Goal: Task Accomplishment & Management: Manage account settings

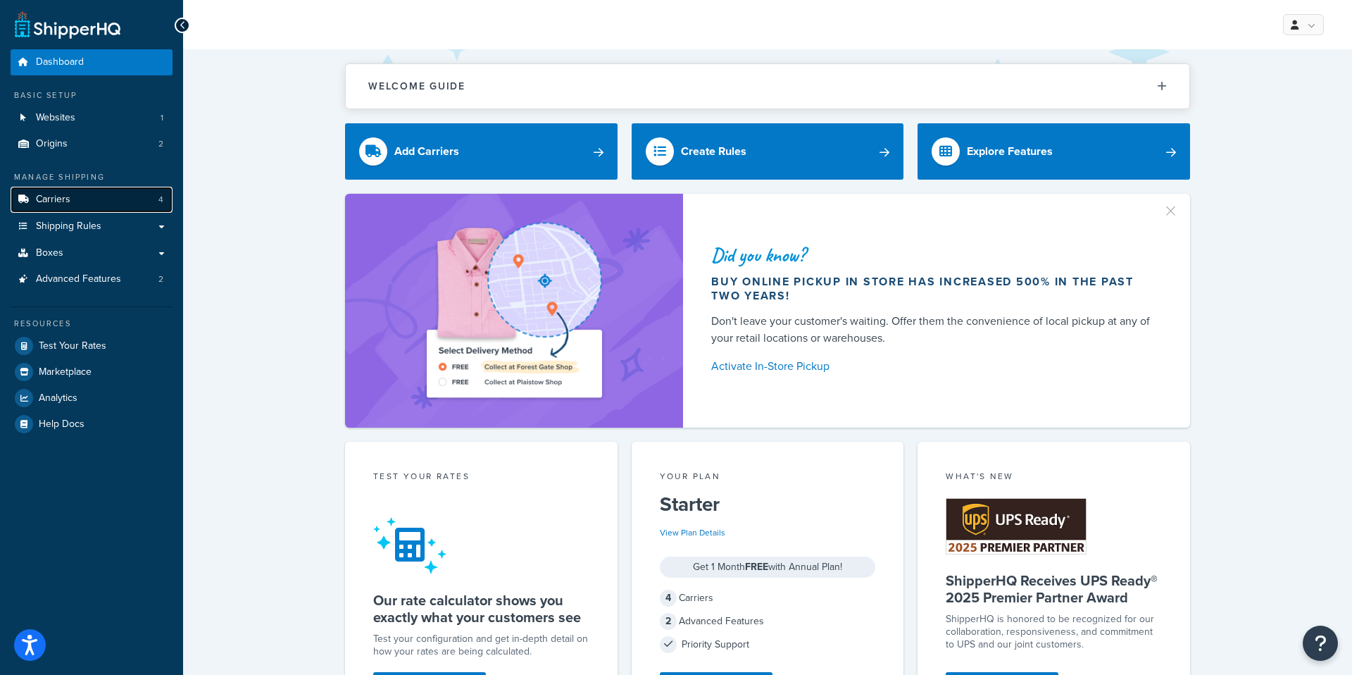
click at [124, 195] on link "Carriers 4" at bounding box center [92, 200] width 162 height 26
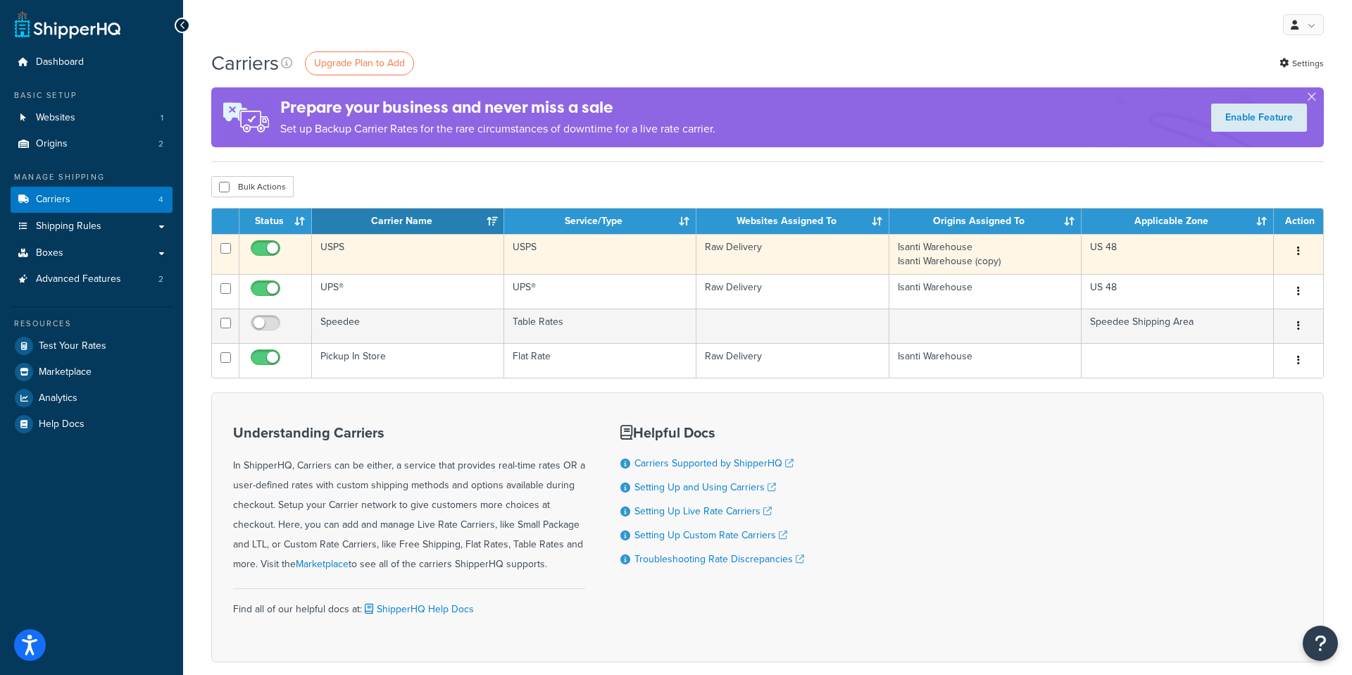
click at [1297, 259] on button "button" at bounding box center [1299, 251] width 20 height 23
click at [1248, 280] on link "Edit" at bounding box center [1241, 279] width 111 height 29
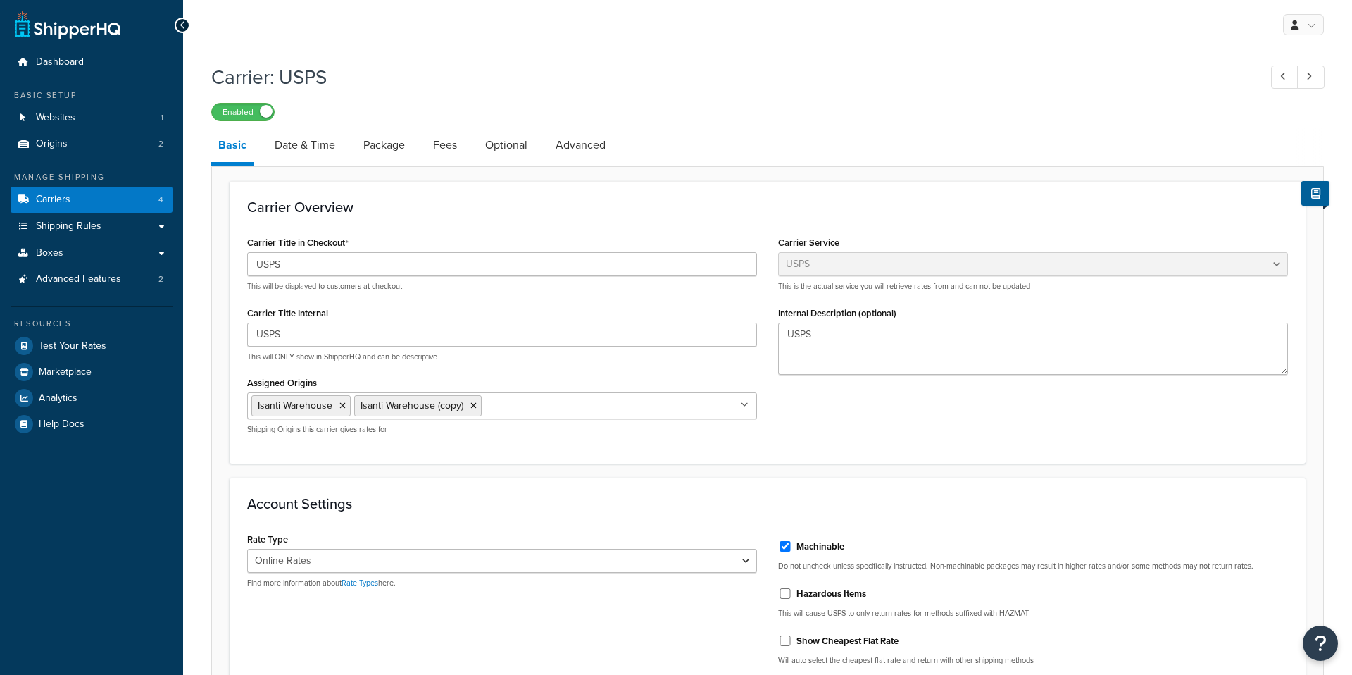
select select "usps"
select select "ONLINE"
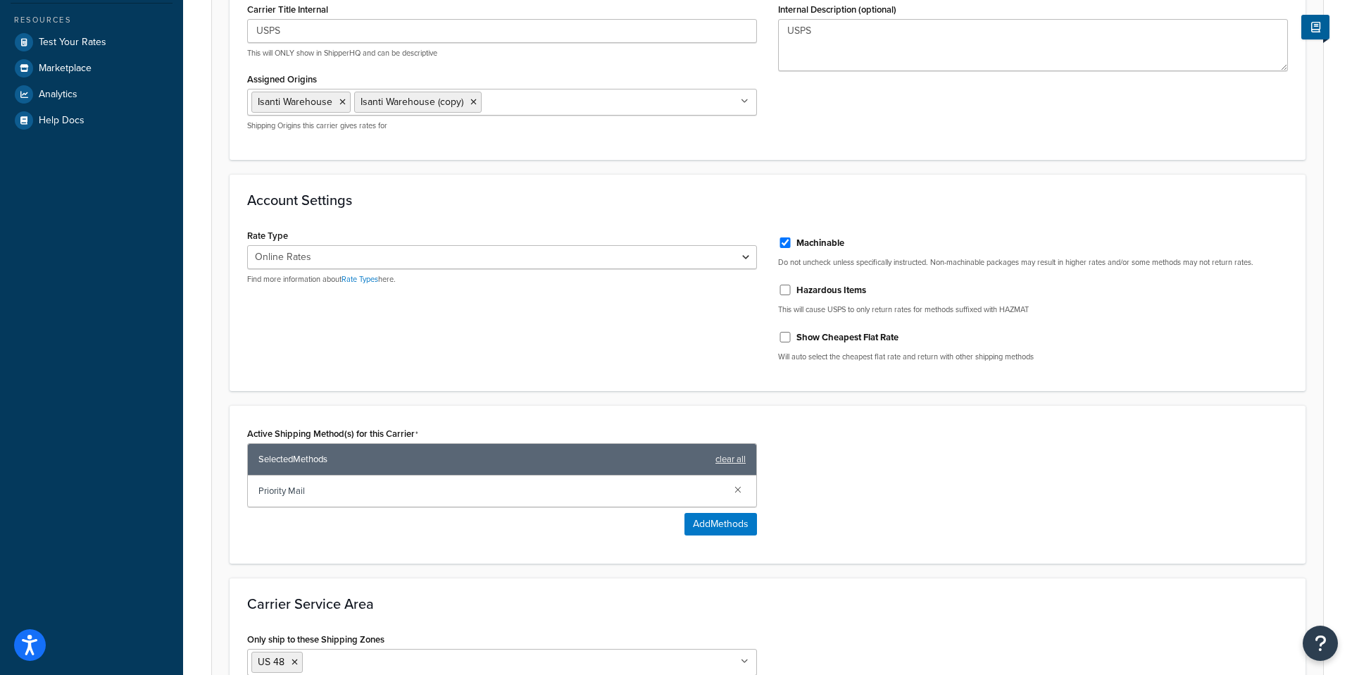
scroll to position [302, 0]
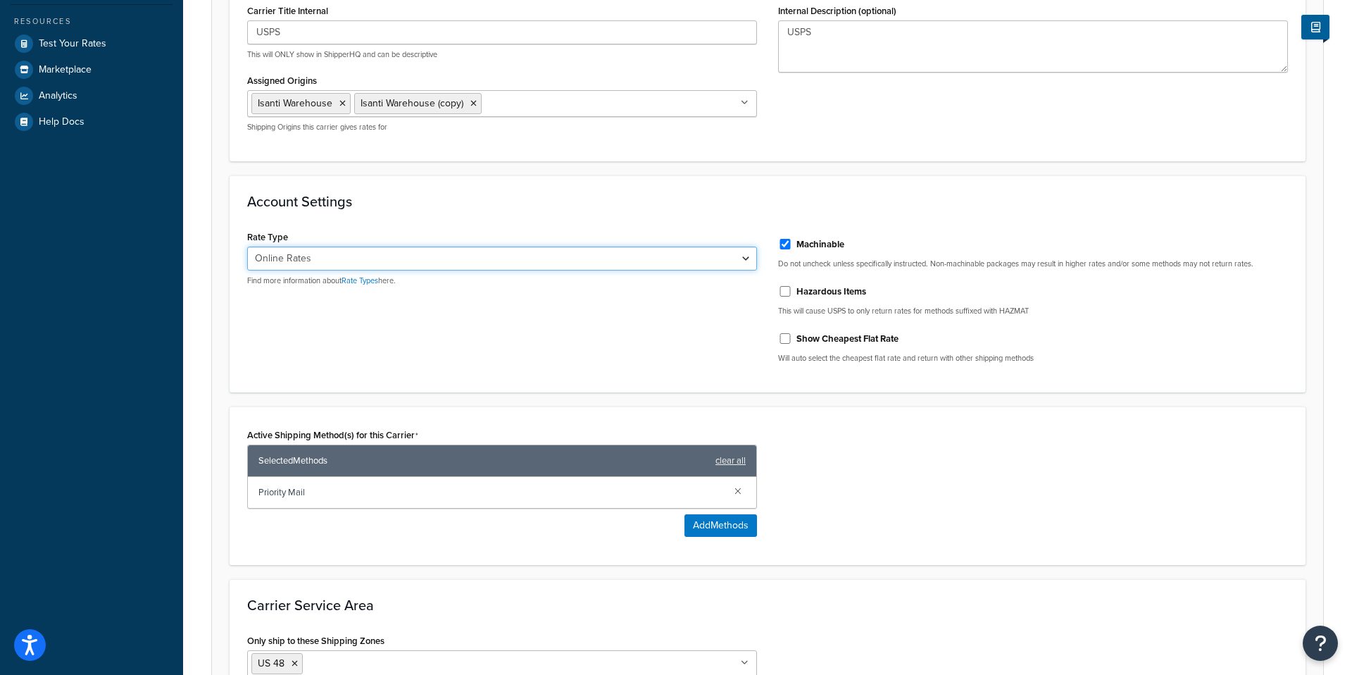
click at [744, 262] on select "Retail Rates Online Rates Commercial Plus" at bounding box center [502, 258] width 510 height 24
click at [371, 282] on link "Rate Types" at bounding box center [359, 280] width 37 height 11
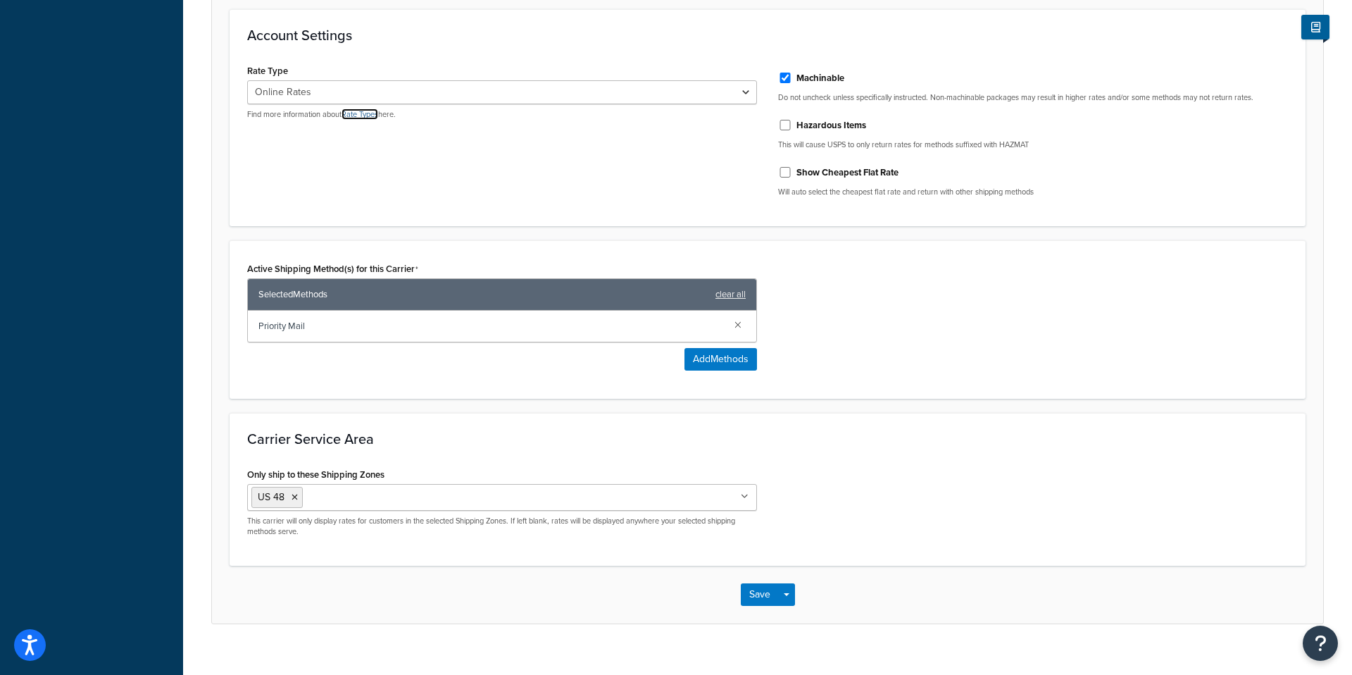
scroll to position [489, 0]
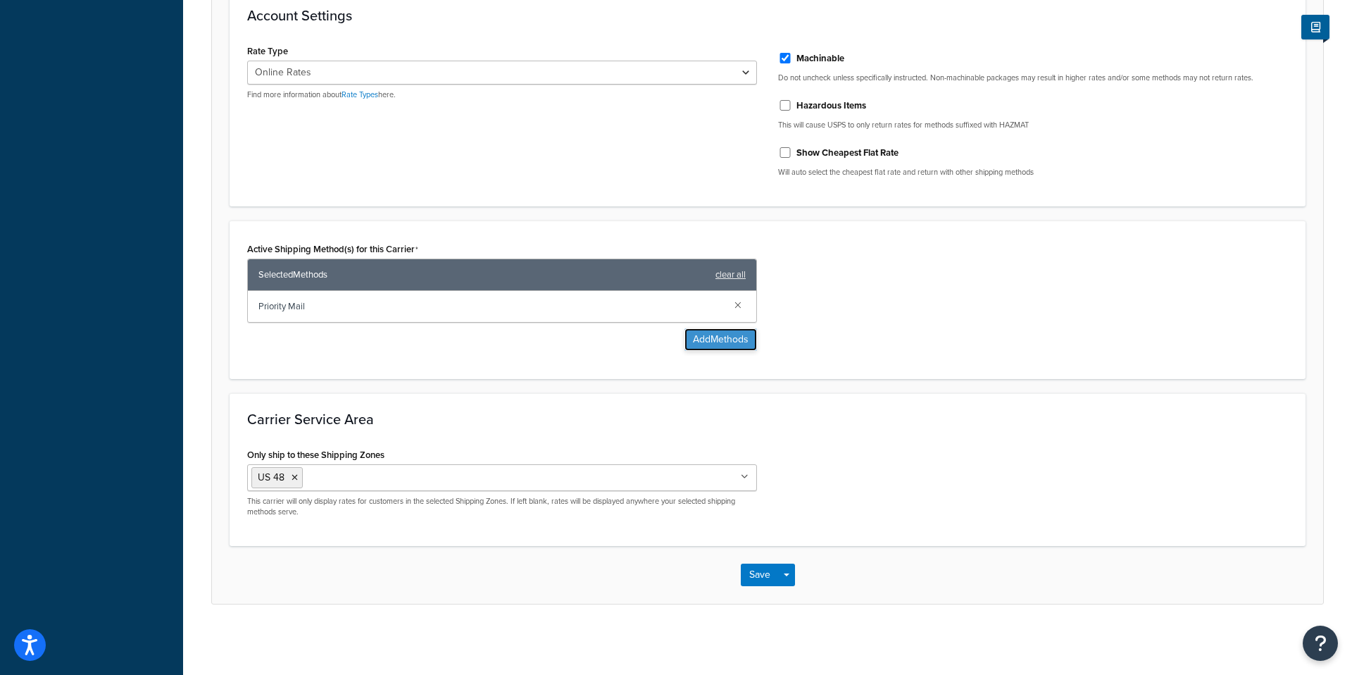
click at [707, 339] on button "Add Methods" at bounding box center [720, 339] width 73 height 23
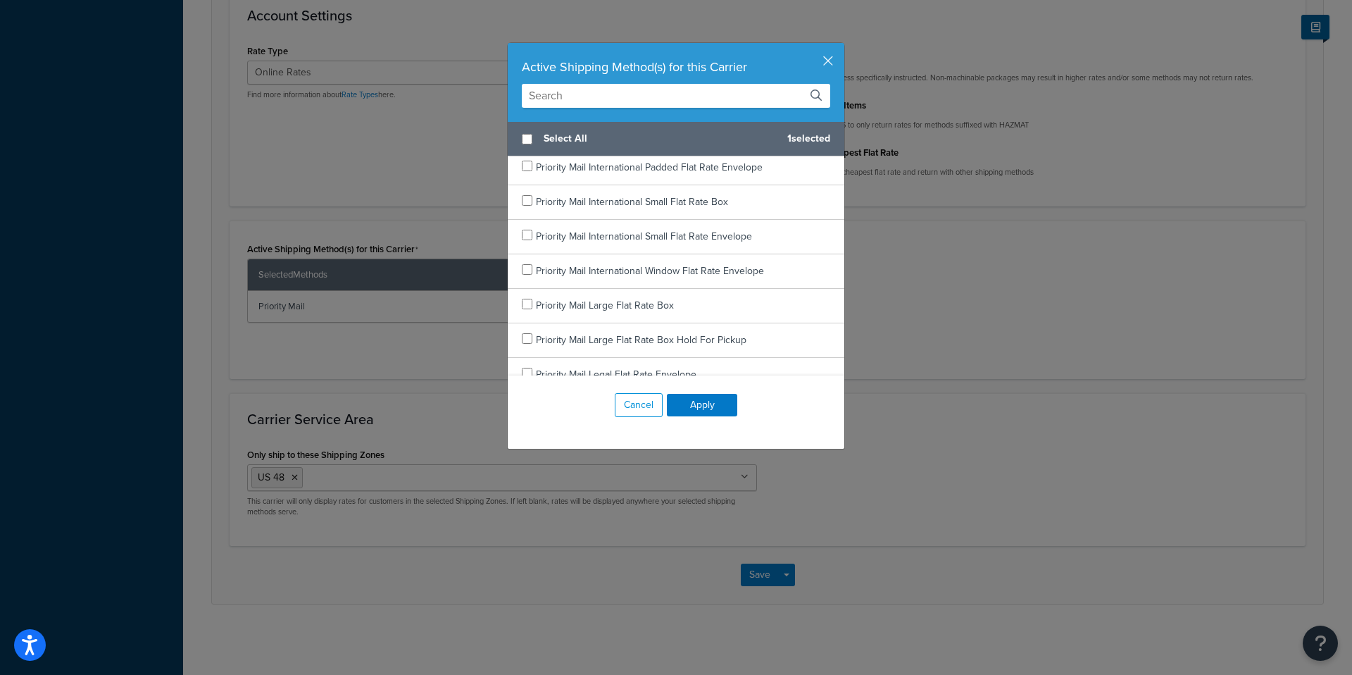
scroll to position [1958, 0]
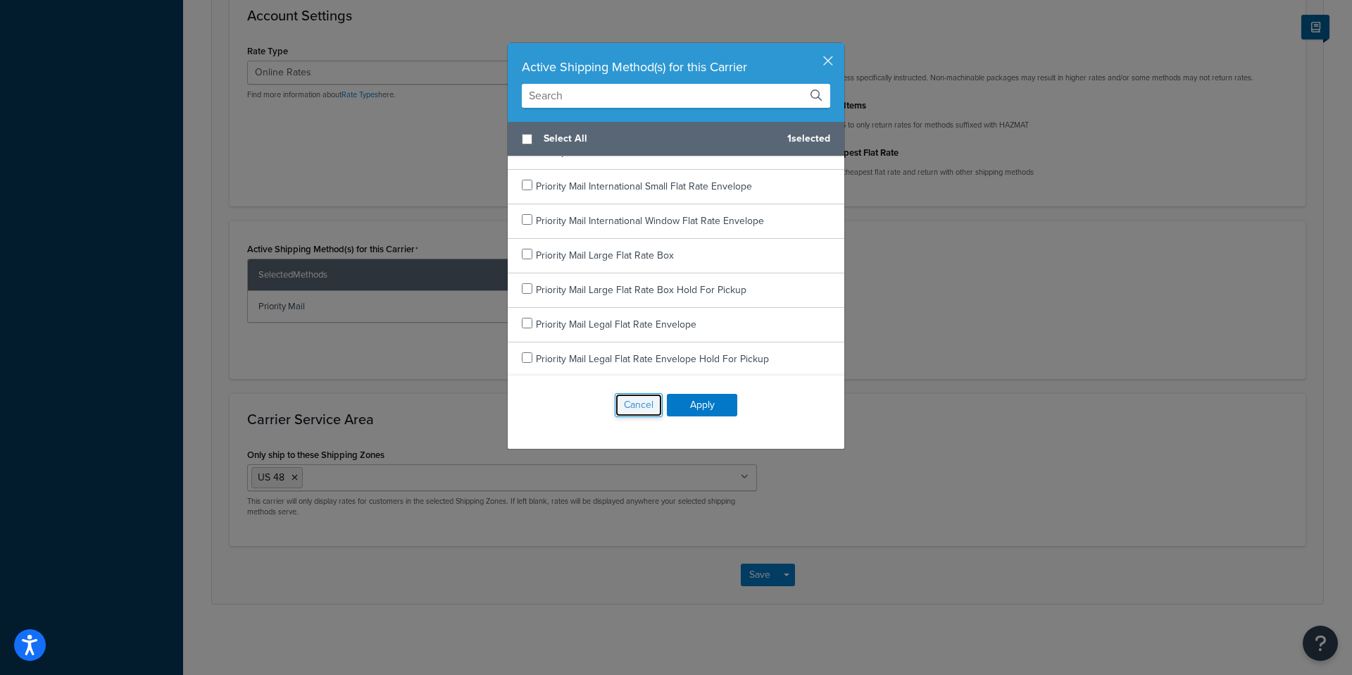
click at [639, 403] on button "Cancel" at bounding box center [639, 405] width 48 height 24
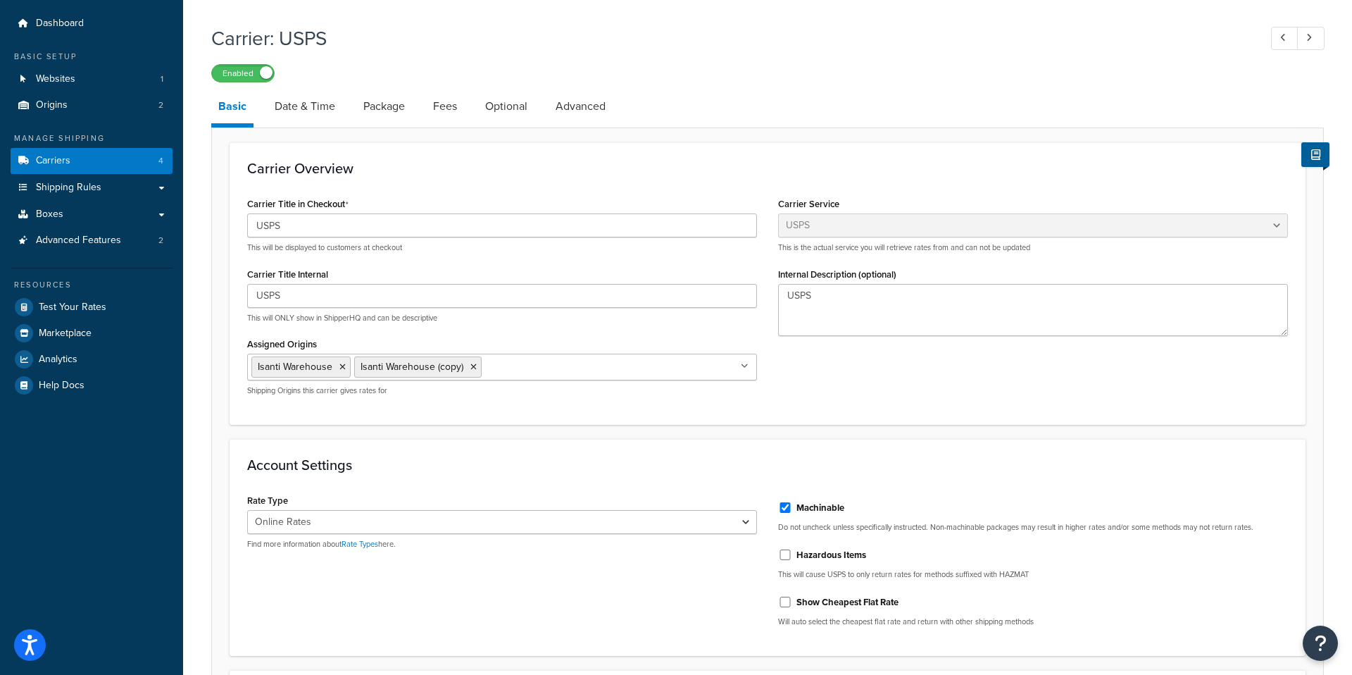
scroll to position [0, 0]
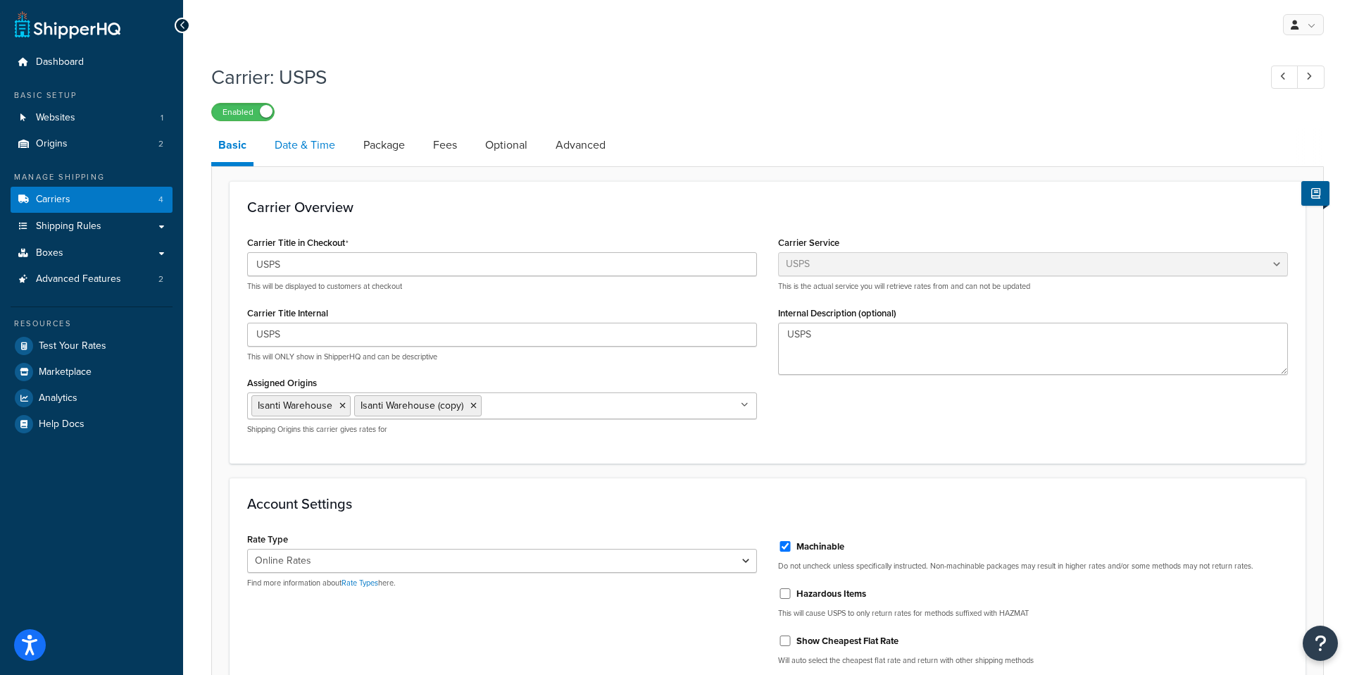
click at [318, 138] on link "Date & Time" at bounding box center [305, 145] width 75 height 34
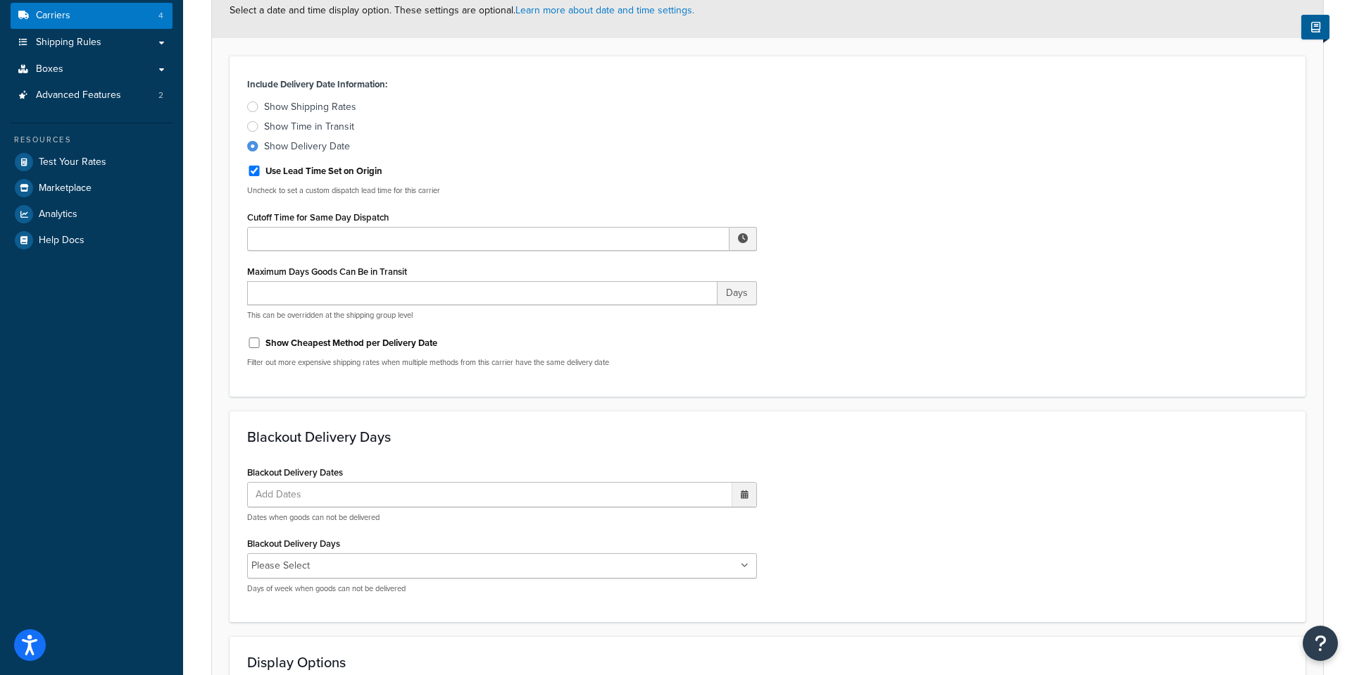
scroll to position [118, 0]
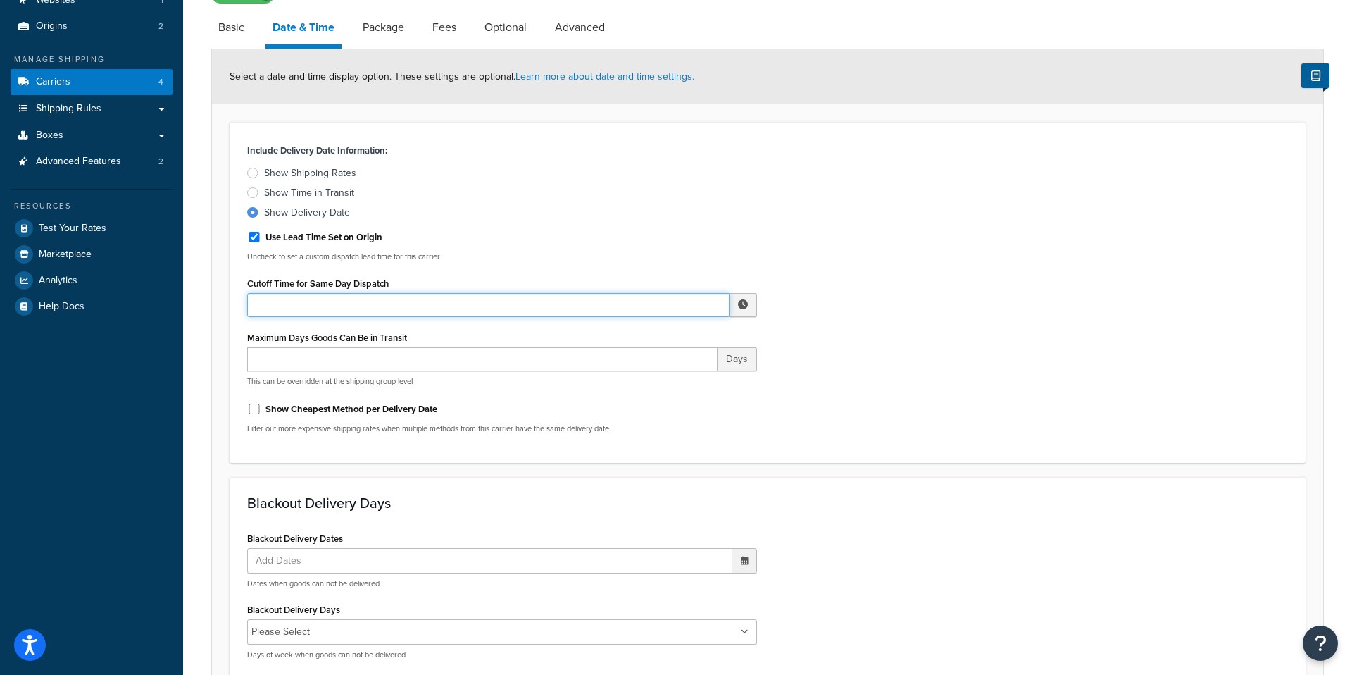
click at [349, 311] on input "Cutoff Time for Same Day Dispatch" at bounding box center [488, 305] width 482 height 24
click at [639, 380] on span "▼" at bounding box center [639, 378] width 28 height 28
click at [698, 378] on span "▼" at bounding box center [698, 378] width 28 height 28
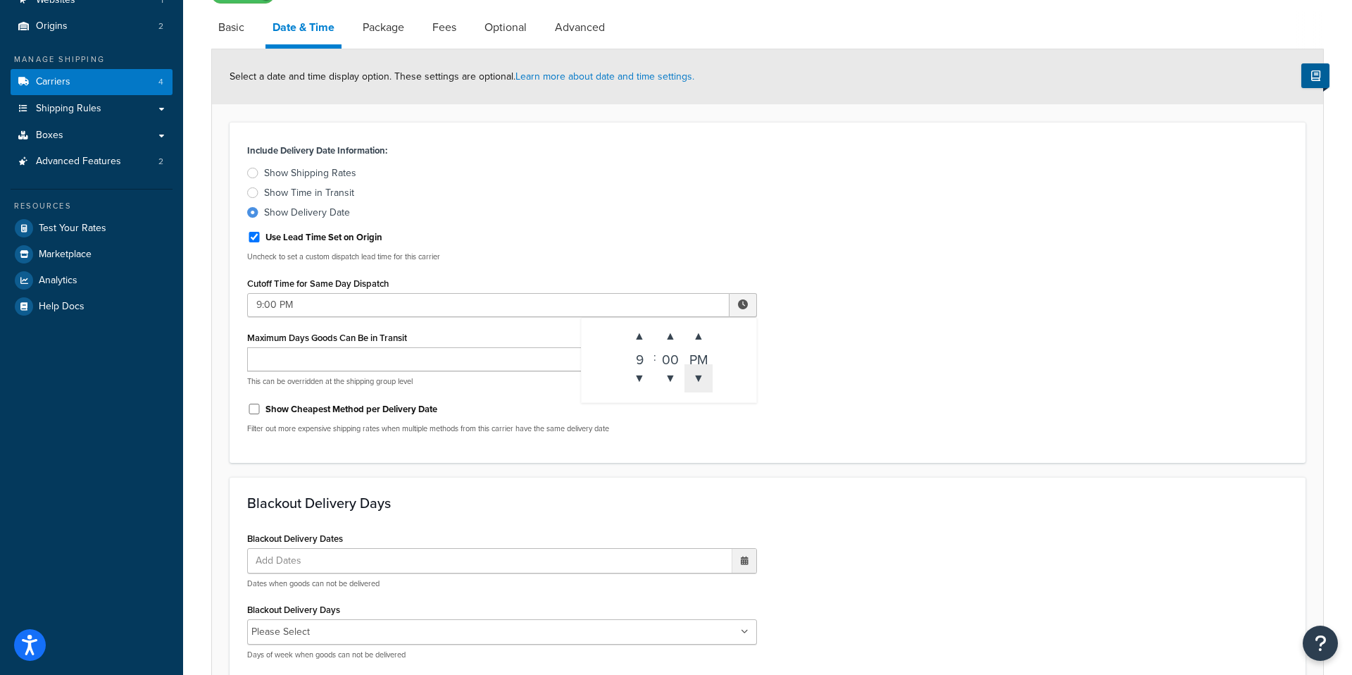
type input "9:00 AM"
click at [340, 362] on input "Maximum Days Goods Can Be in Transit" at bounding box center [482, 359] width 470 height 24
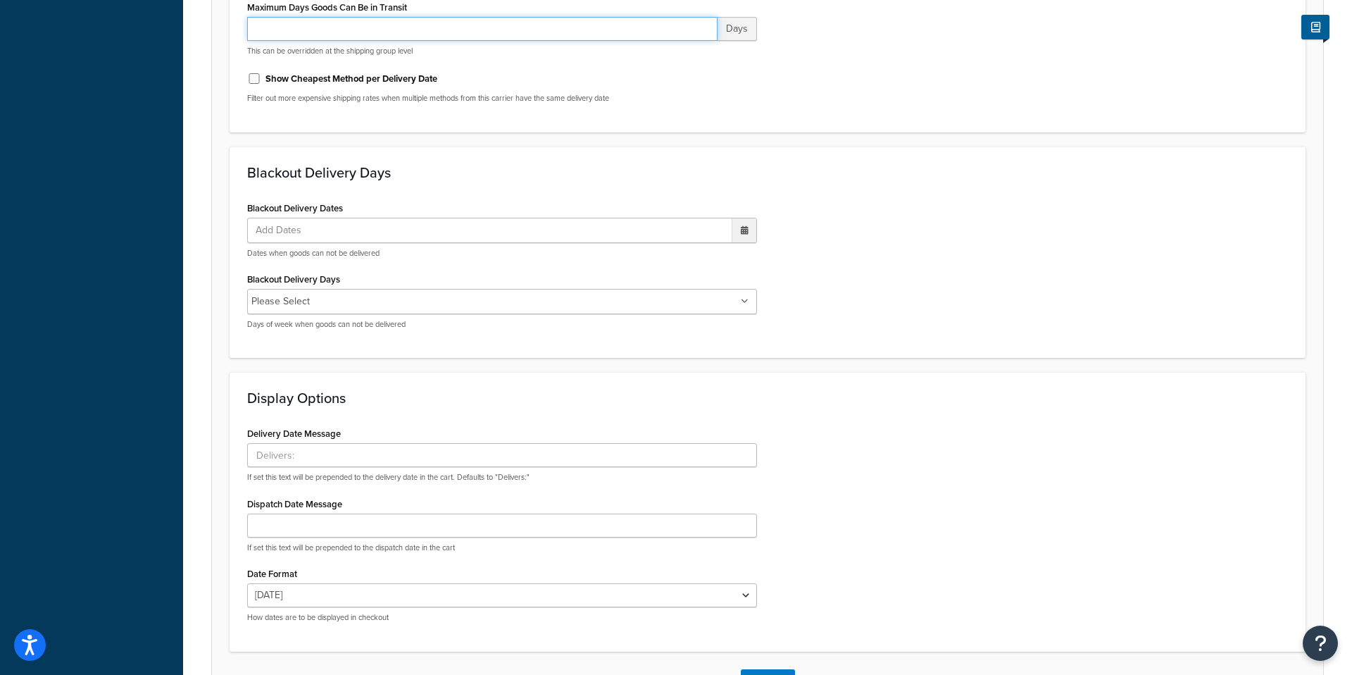
scroll to position [453, 0]
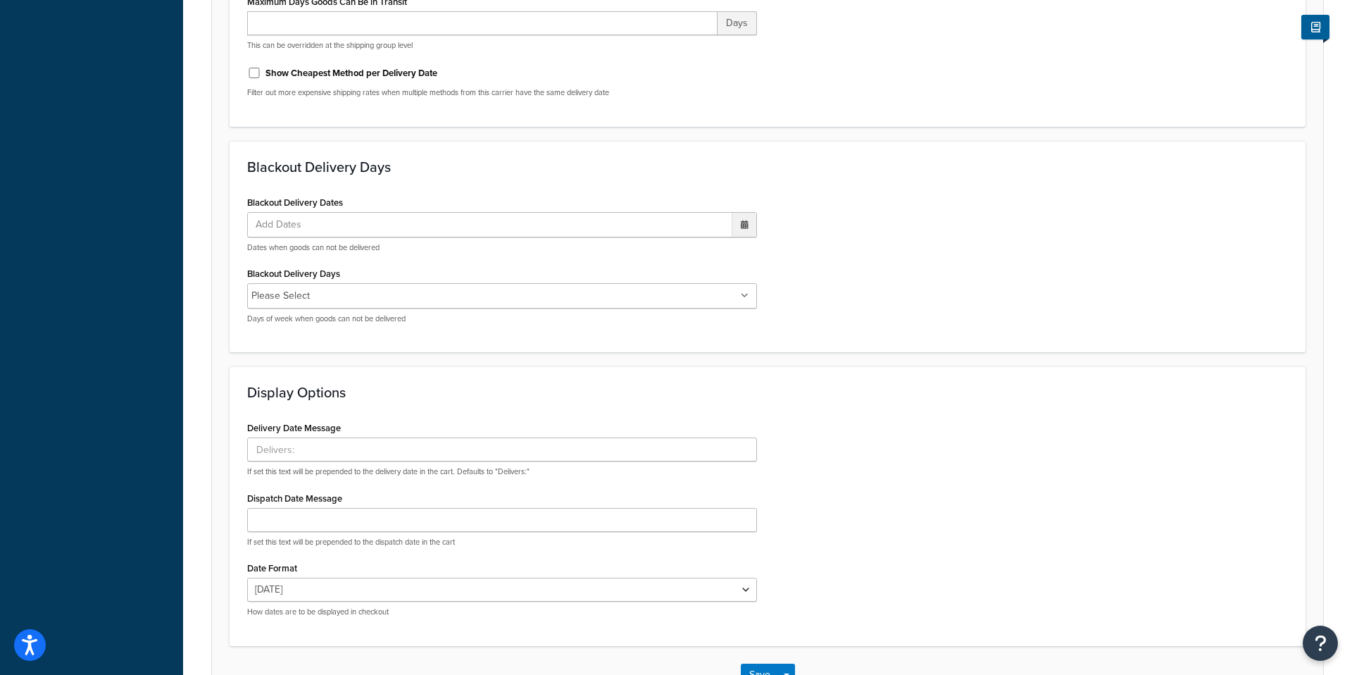
click at [345, 232] on ul "Add Dates" at bounding box center [502, 224] width 510 height 25
click at [740, 227] on div at bounding box center [744, 225] width 25 height 24
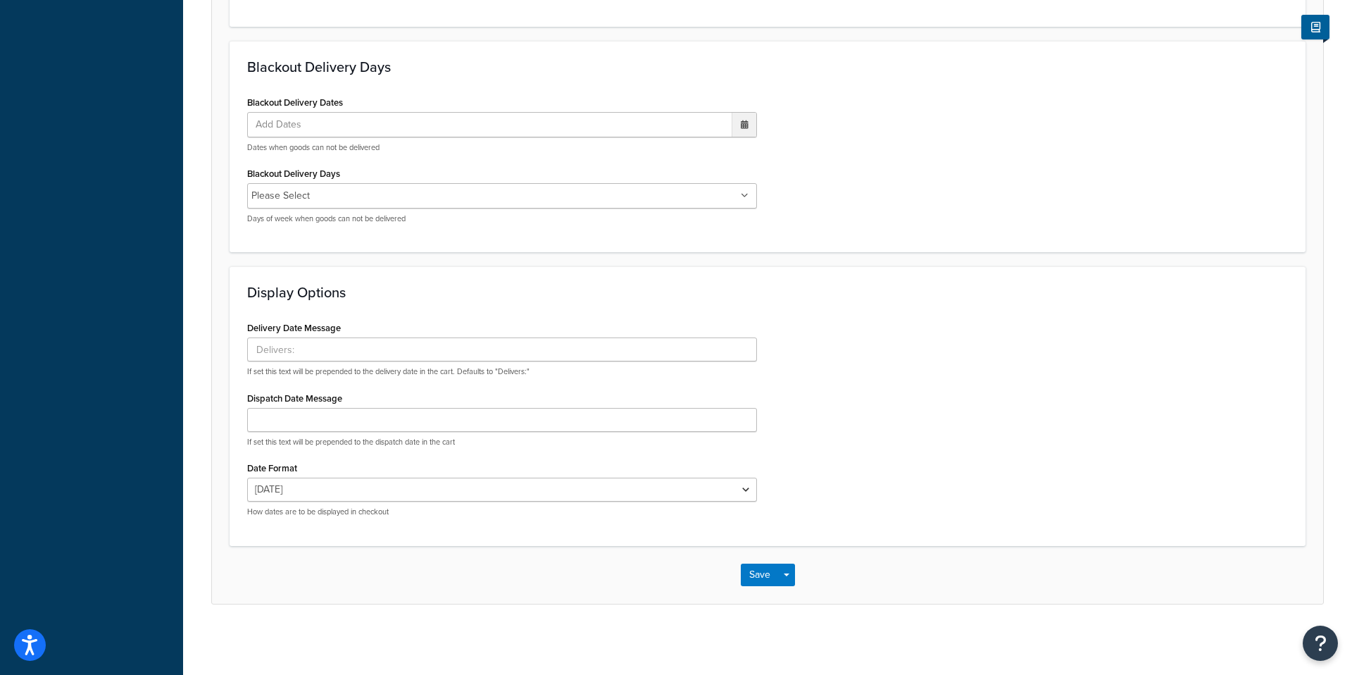
scroll to position [556, 0]
click at [753, 199] on ul "Please Select" at bounding box center [502, 195] width 510 height 25
click at [737, 196] on ul "Please Select" at bounding box center [502, 195] width 510 height 25
click at [579, 165] on div "Blackout Delivery Days Please Select Monday Tuesday Wednesday Thursday Friday S…" at bounding box center [502, 193] width 510 height 61
click at [419, 421] on input "Dispatch Date Message" at bounding box center [502, 420] width 510 height 24
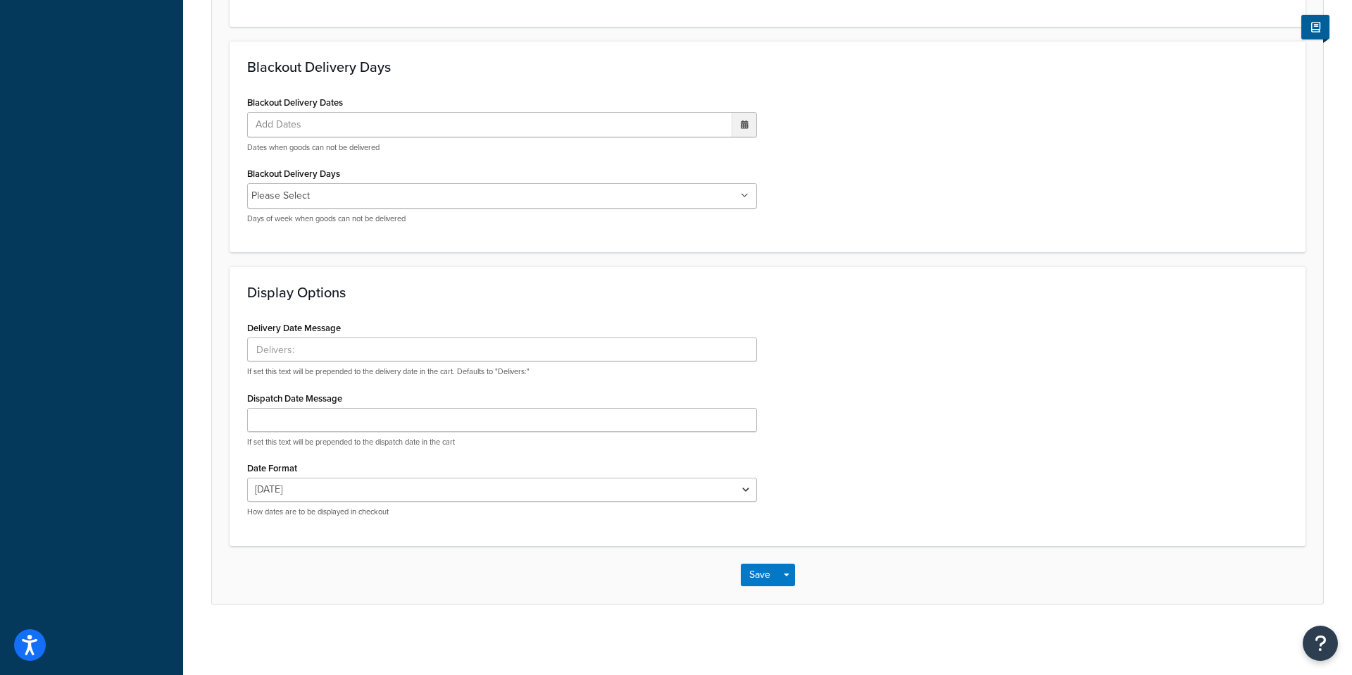
click at [490, 456] on div "Delivery Date Message If set this text will be prepended to the delivery date i…" at bounding box center [502, 423] width 531 height 210
drag, startPoint x: 321, startPoint y: 442, endPoint x: 453, endPoint y: 441, distance: 131.7
click at [453, 441] on p "If set this text will be prepended to the dispatch date in the cart" at bounding box center [502, 442] width 510 height 11
click at [328, 522] on div "Delivery Date Message If set this text will be prepended to the delivery date i…" at bounding box center [502, 423] width 531 height 210
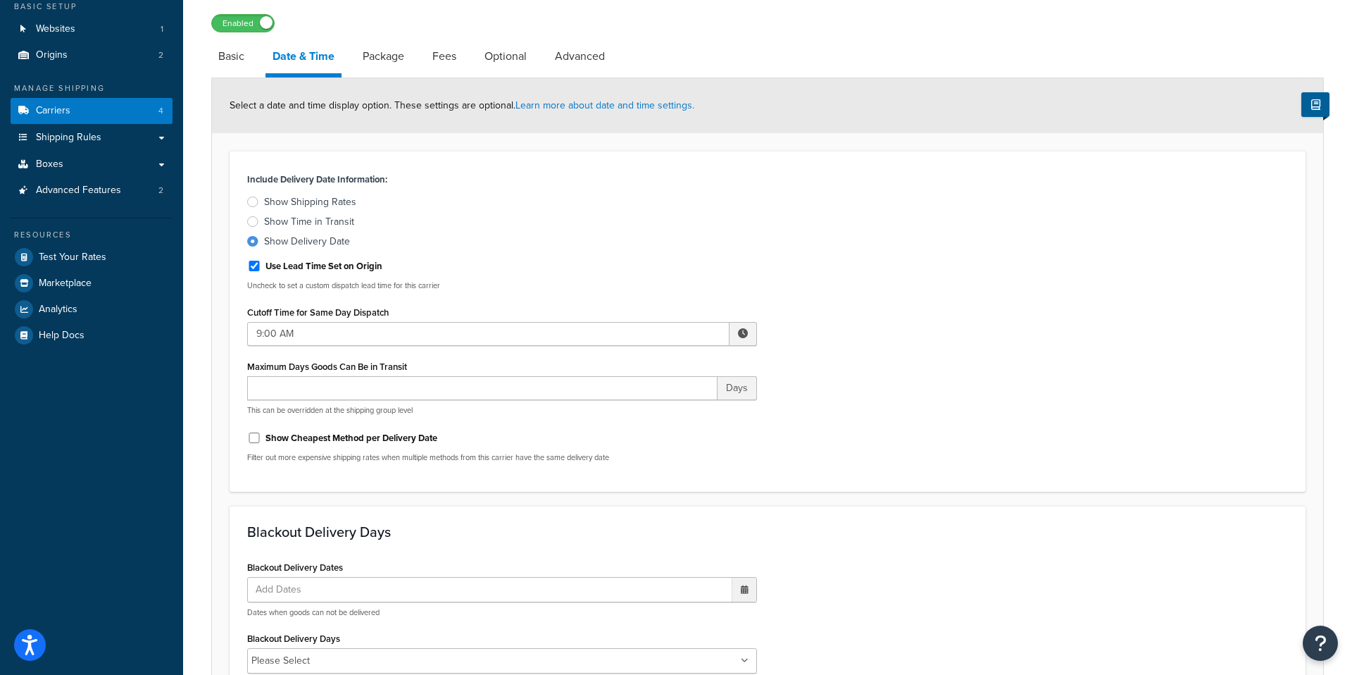
scroll to position [8, 0]
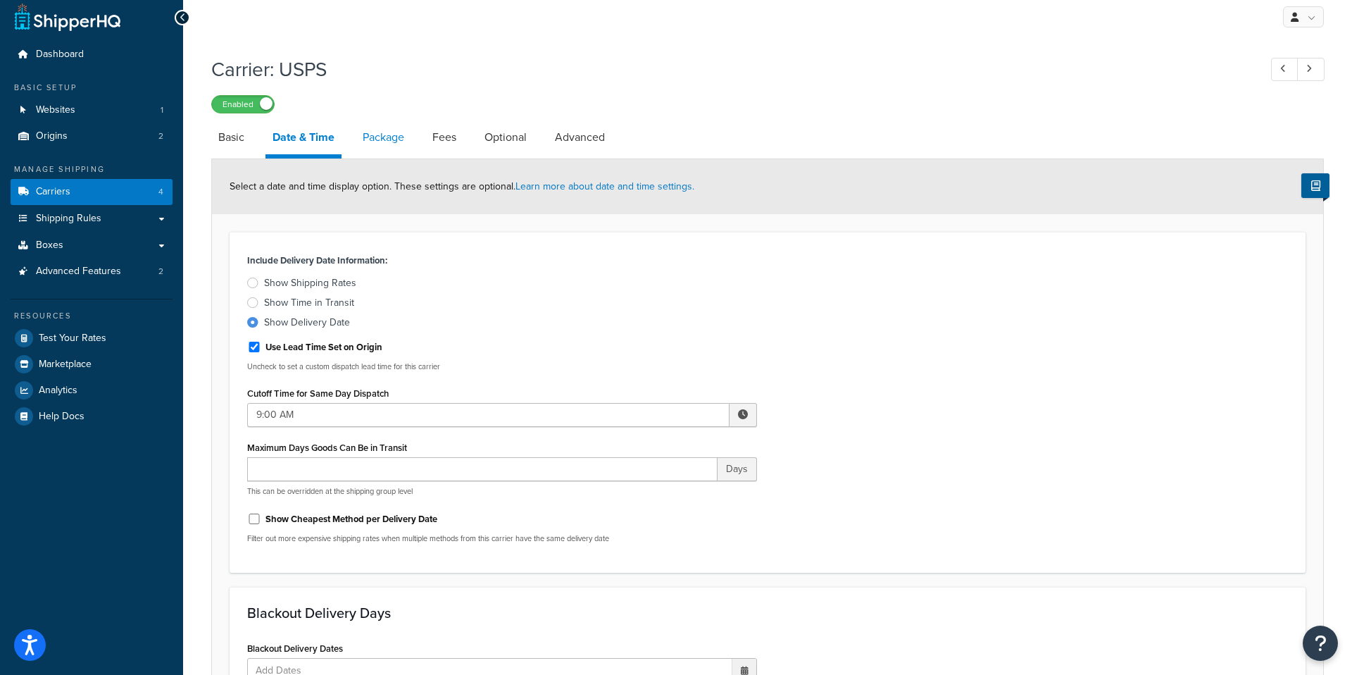
click at [398, 142] on link "Package" at bounding box center [384, 137] width 56 height 34
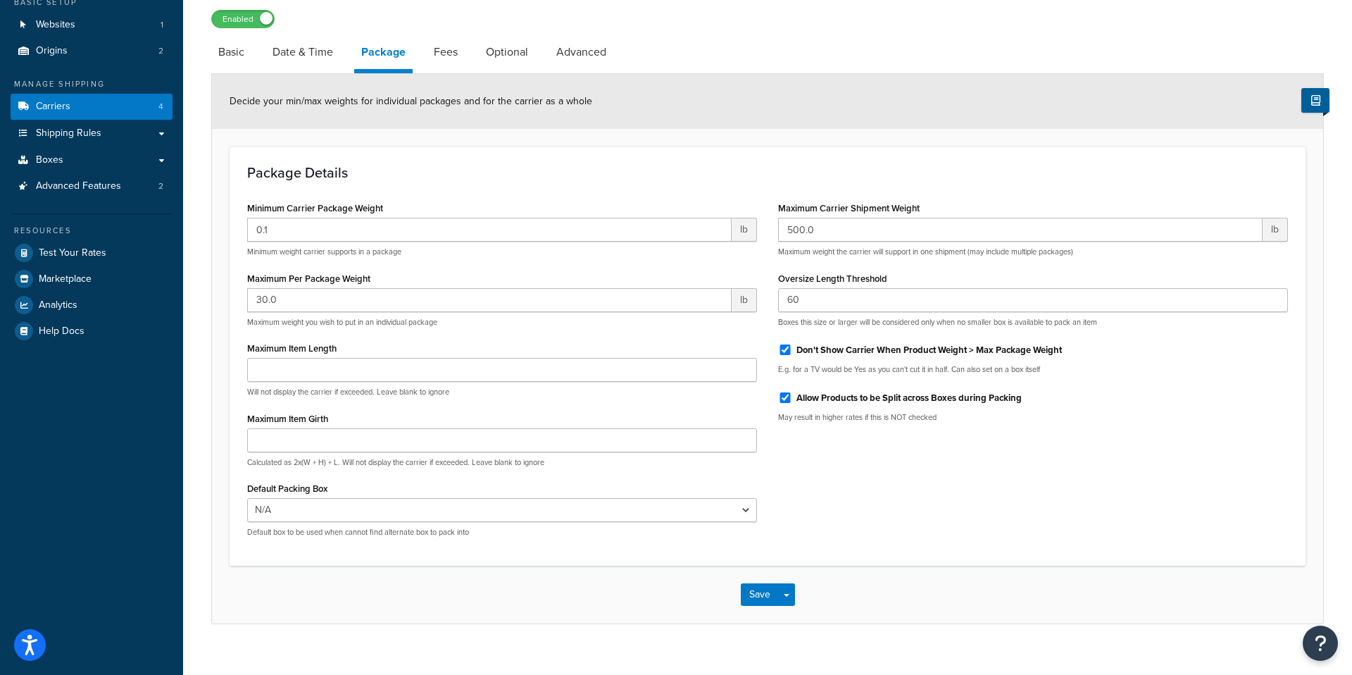
scroll to position [115, 0]
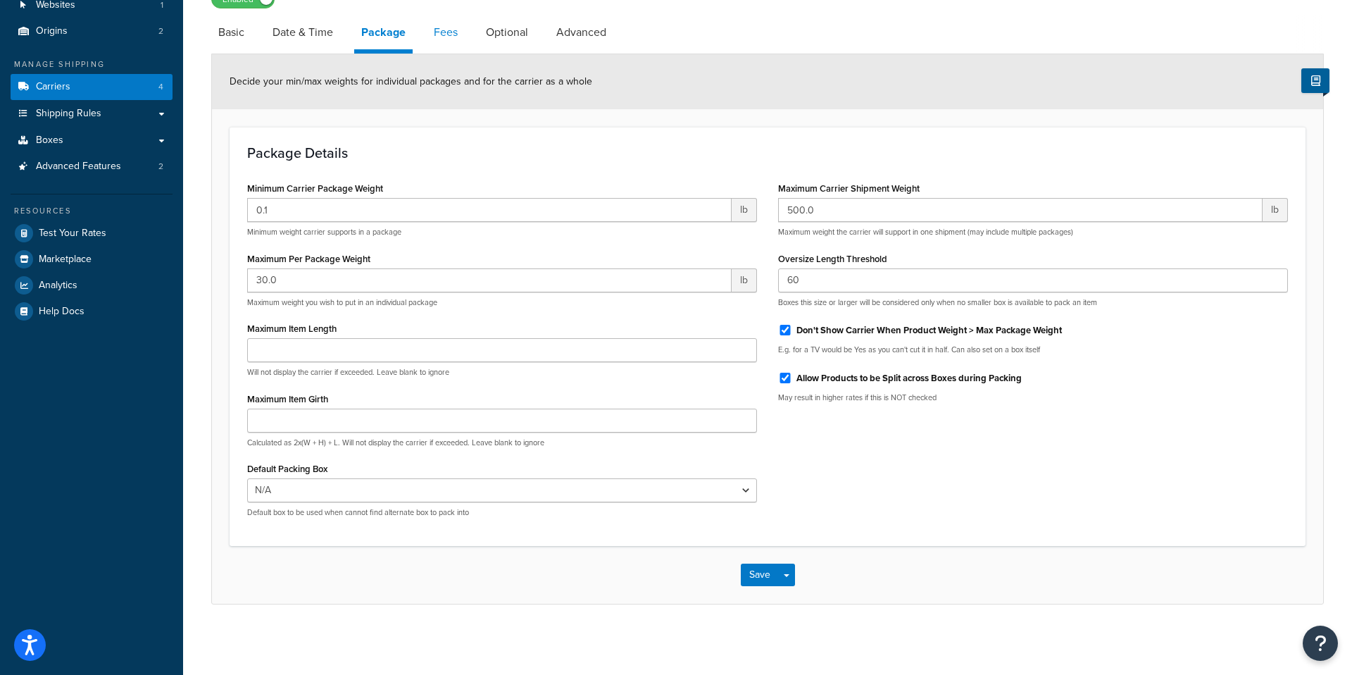
click at [439, 33] on link "Fees" at bounding box center [446, 32] width 38 height 34
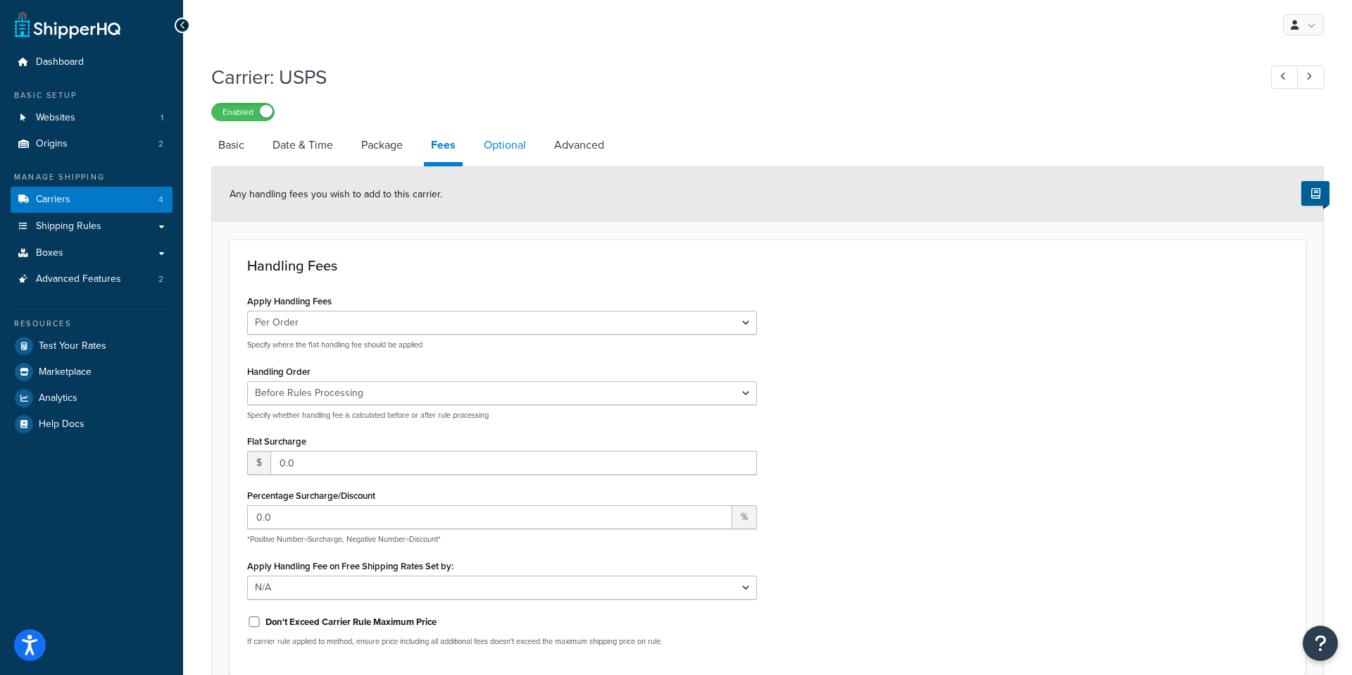
click at [501, 153] on link "Optional" at bounding box center [505, 145] width 56 height 34
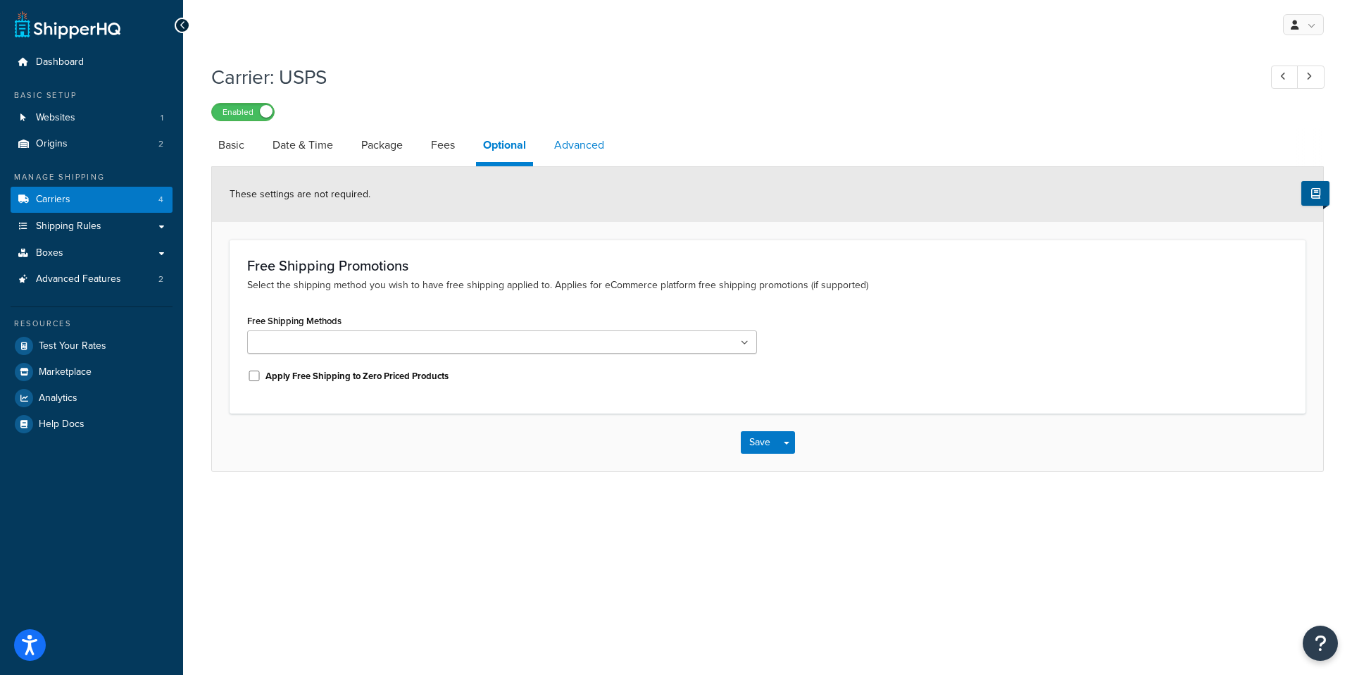
click at [572, 144] on link "Advanced" at bounding box center [579, 145] width 64 height 34
select select "false"
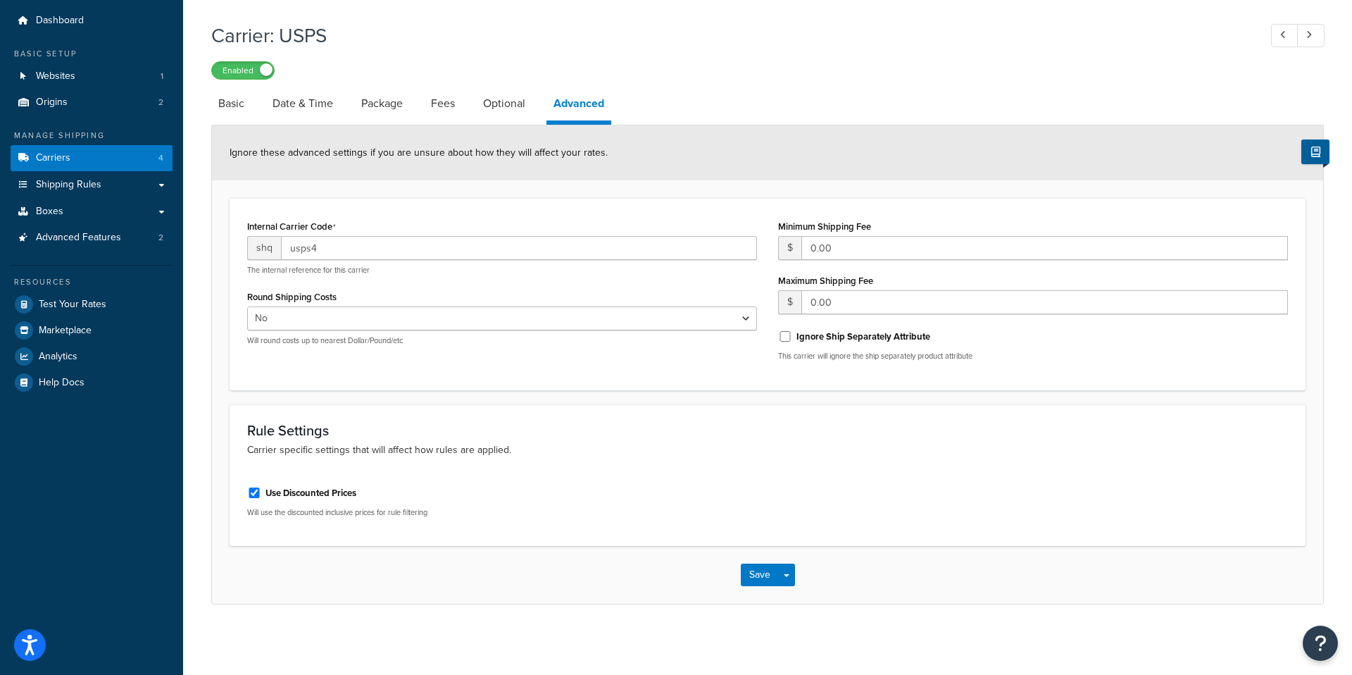
scroll to position [43, 0]
drag, startPoint x: 855, startPoint y: 249, endPoint x: 808, endPoint y: 251, distance: 47.9
click at [808, 251] on input "0.00" at bounding box center [1044, 248] width 487 height 24
type input "2"
click at [832, 249] on input "2" at bounding box center [1044, 248] width 487 height 24
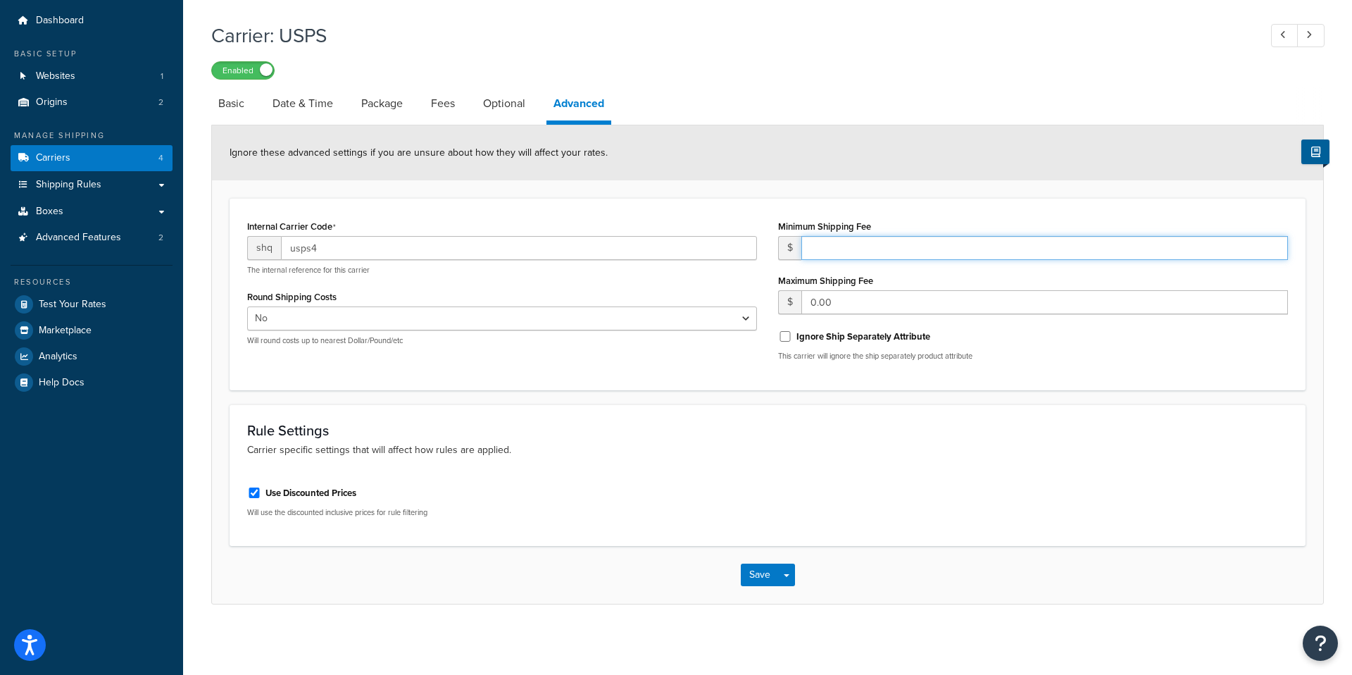
type input "8"
type input "7.00"
click at [687, 376] on div "Internal Carrier Code shq usps4 The internal reference for this carrier Round S…" at bounding box center [768, 294] width 1076 height 192
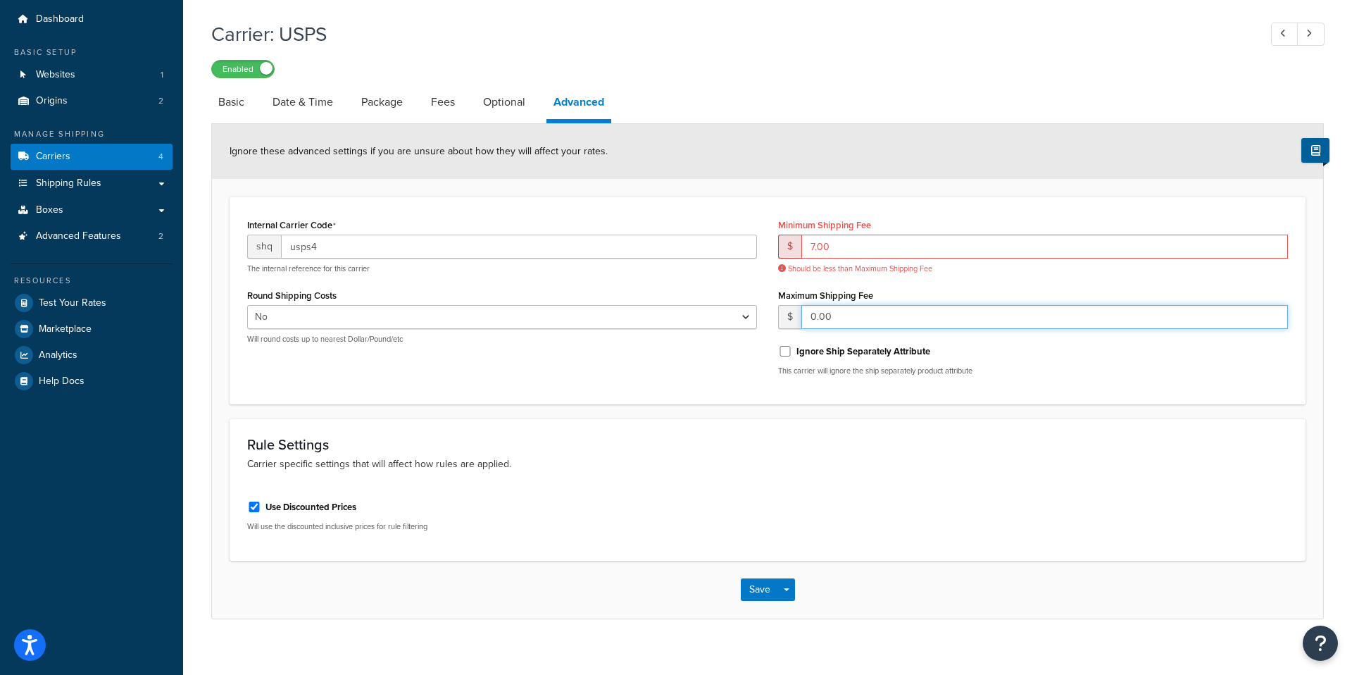
click at [843, 320] on input "0.00" at bounding box center [1044, 317] width 487 height 24
click at [835, 250] on input "7.00" at bounding box center [1044, 246] width 487 height 24
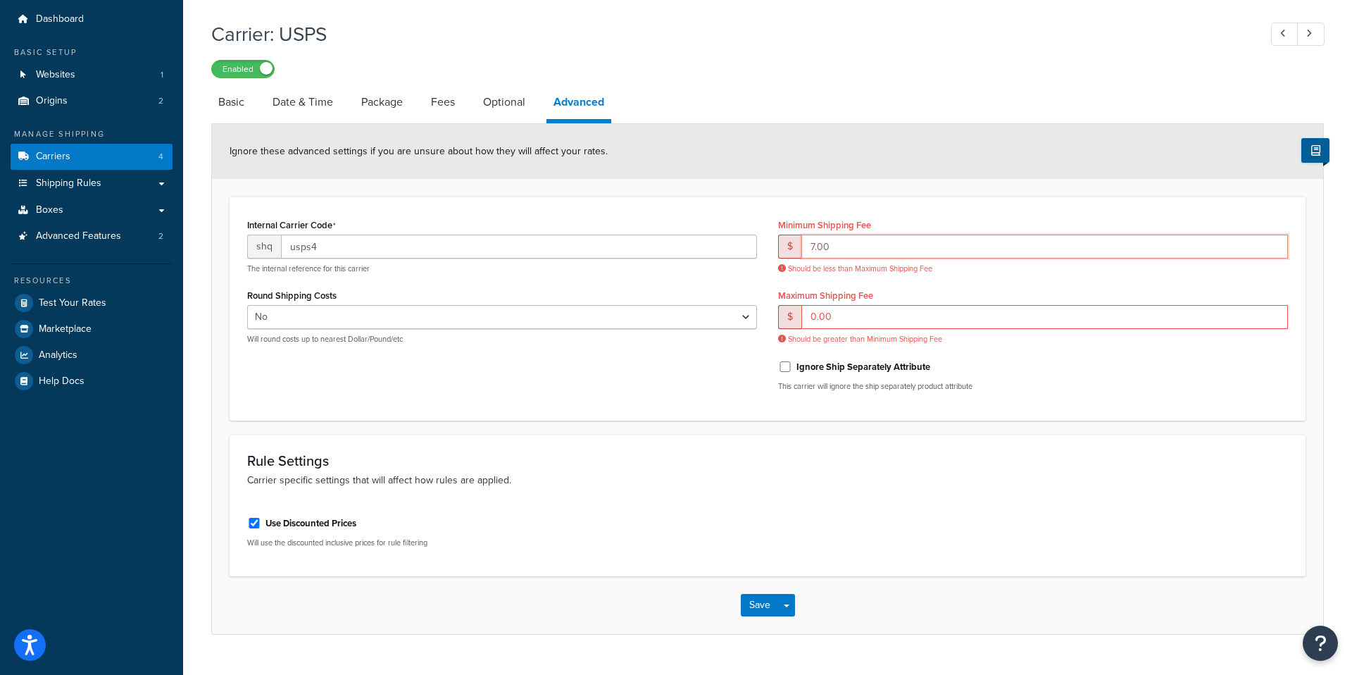
click at [835, 250] on input "7.00" at bounding box center [1044, 246] width 487 height 24
click at [838, 322] on input "0.00" at bounding box center [1044, 317] width 487 height 24
click at [817, 321] on input "0.00" at bounding box center [1044, 317] width 487 height 24
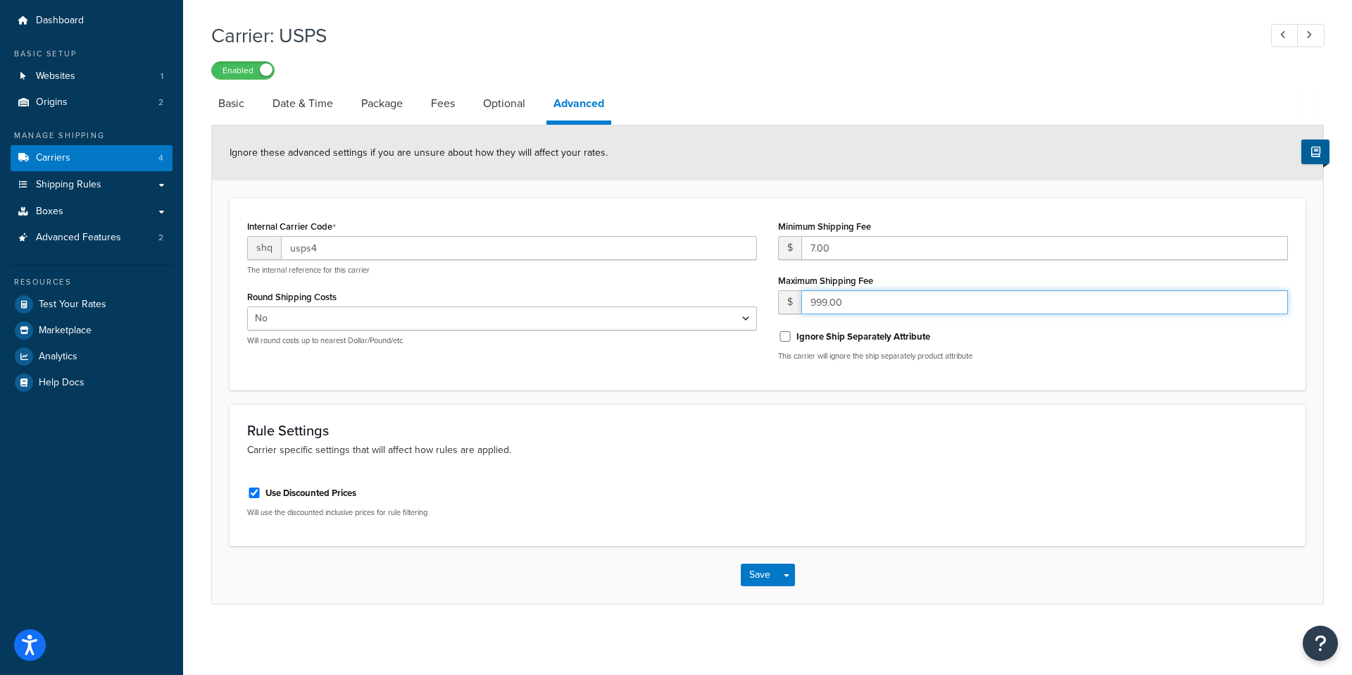
type input "999.00"
click at [723, 370] on div "Internal Carrier Code shq usps4 The internal reference for this carrier Round S…" at bounding box center [768, 294] width 1062 height 156
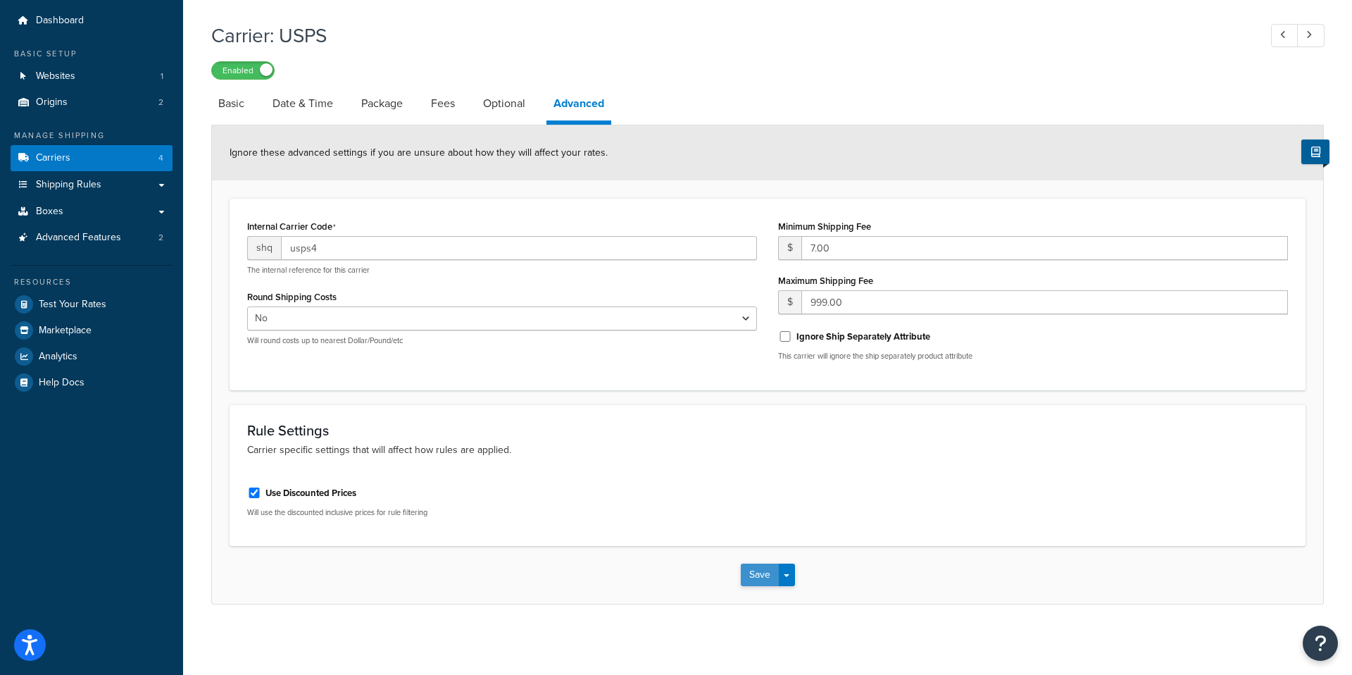
click at [756, 579] on button "Save" at bounding box center [760, 574] width 38 height 23
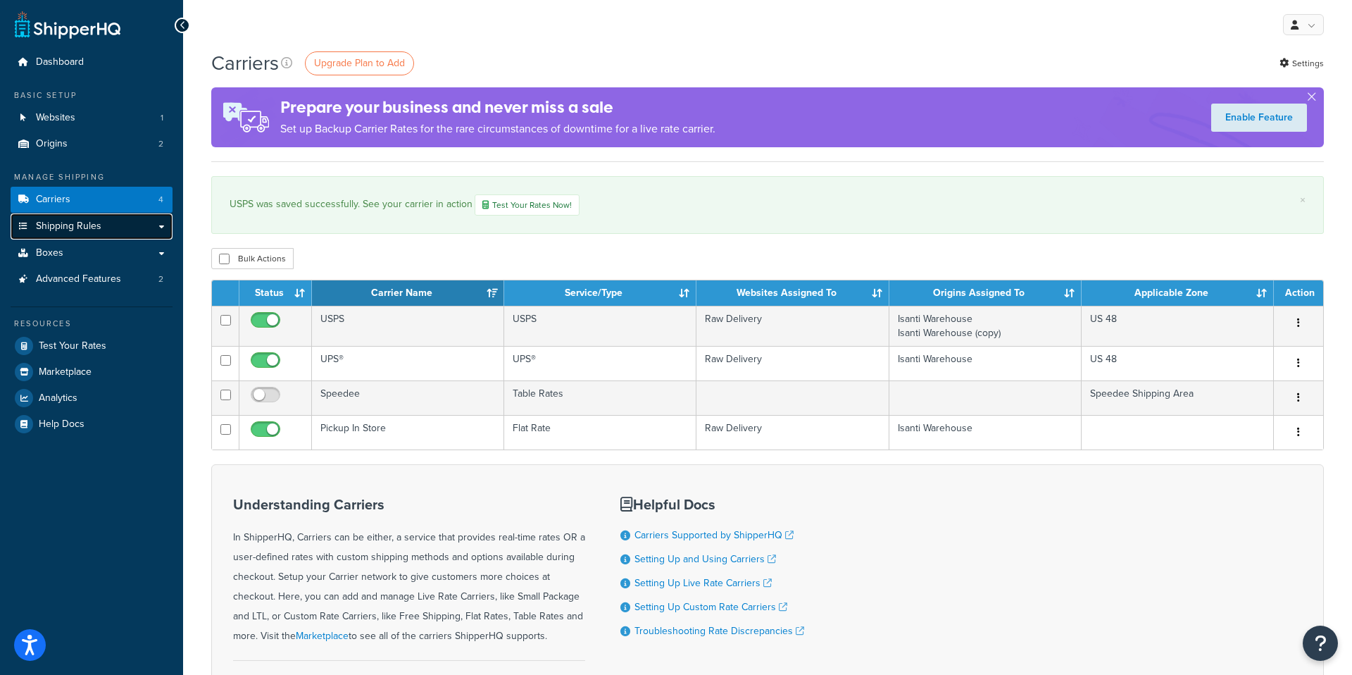
click at [90, 227] on span "Shipping Rules" at bounding box center [68, 226] width 65 height 12
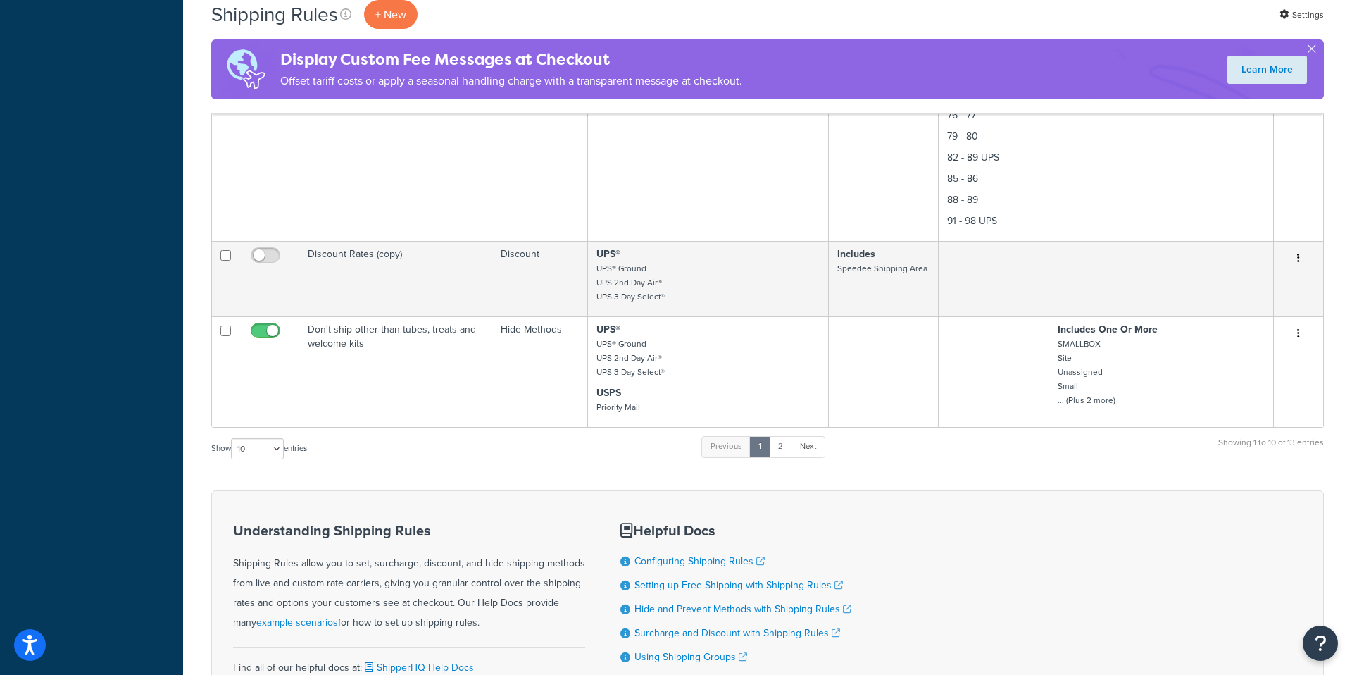
scroll to position [2967, 0]
click at [779, 449] on link "2" at bounding box center [780, 445] width 23 height 21
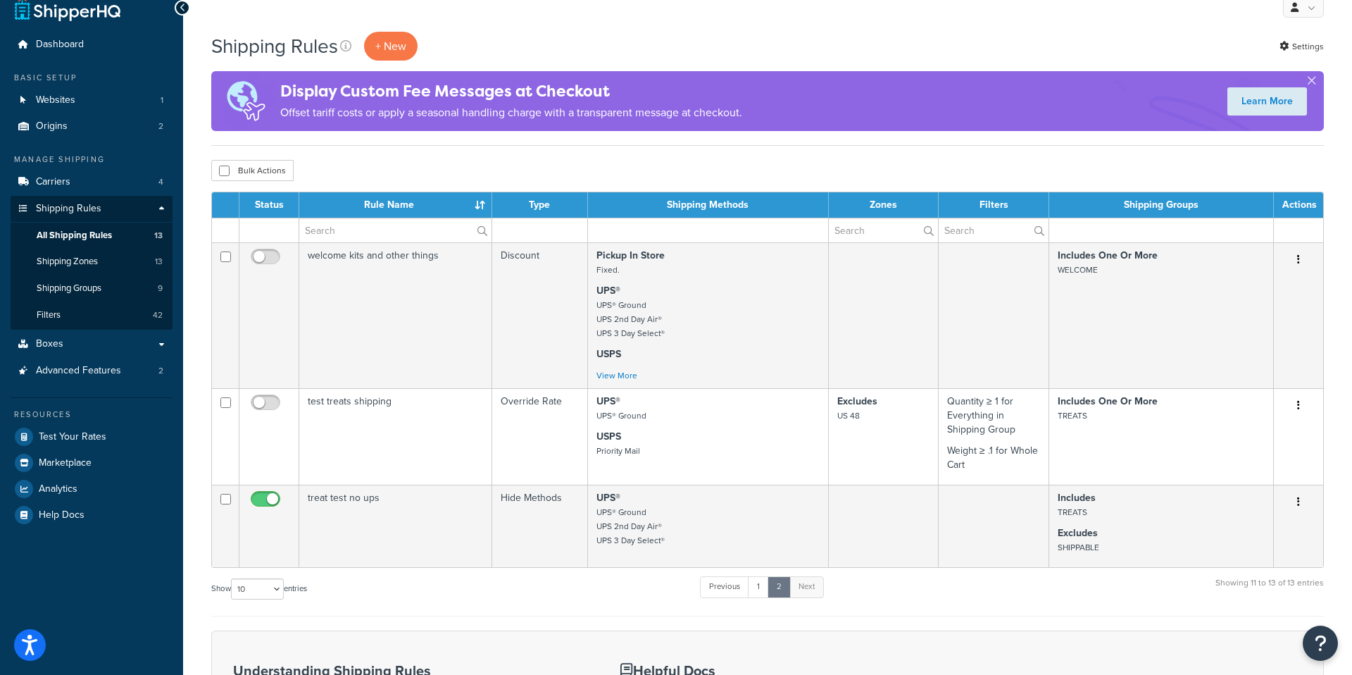
scroll to position [0, 0]
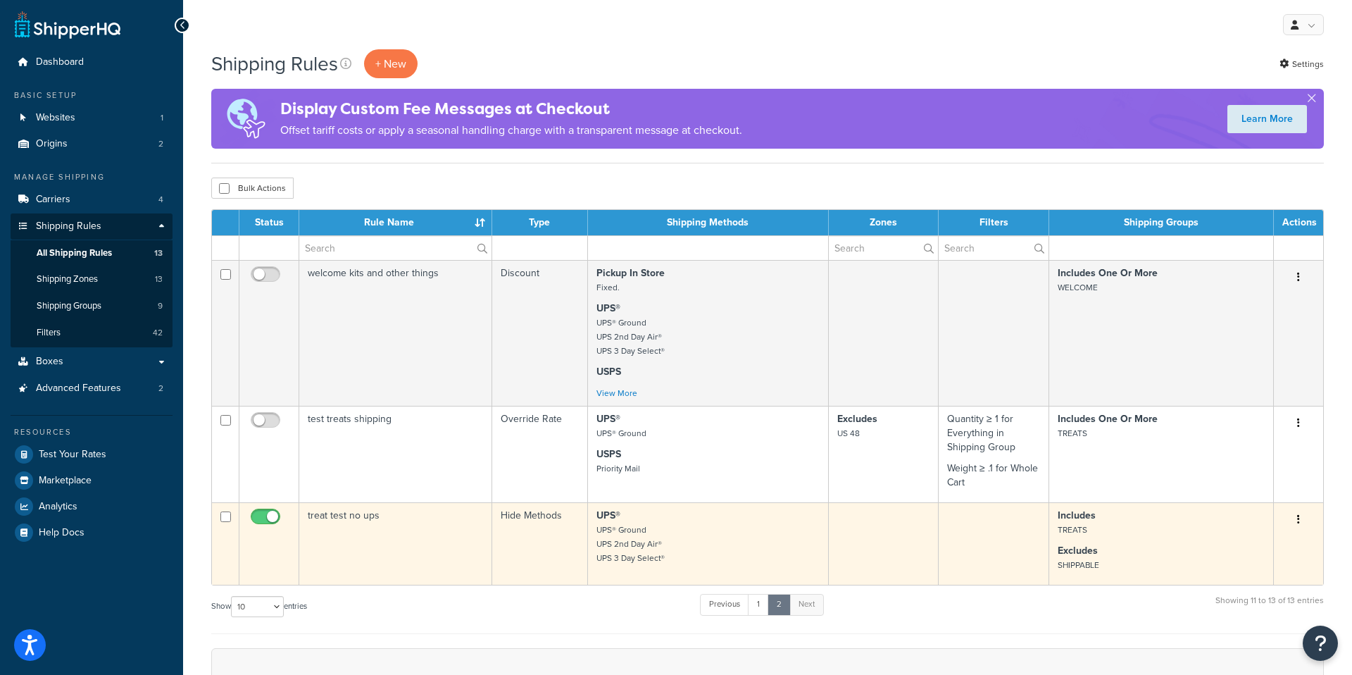
click at [777, 563] on p "UPS® UPS® Ground UPS 2nd Day Air® UPS 3 Day Select®" at bounding box center [707, 536] width 223 height 56
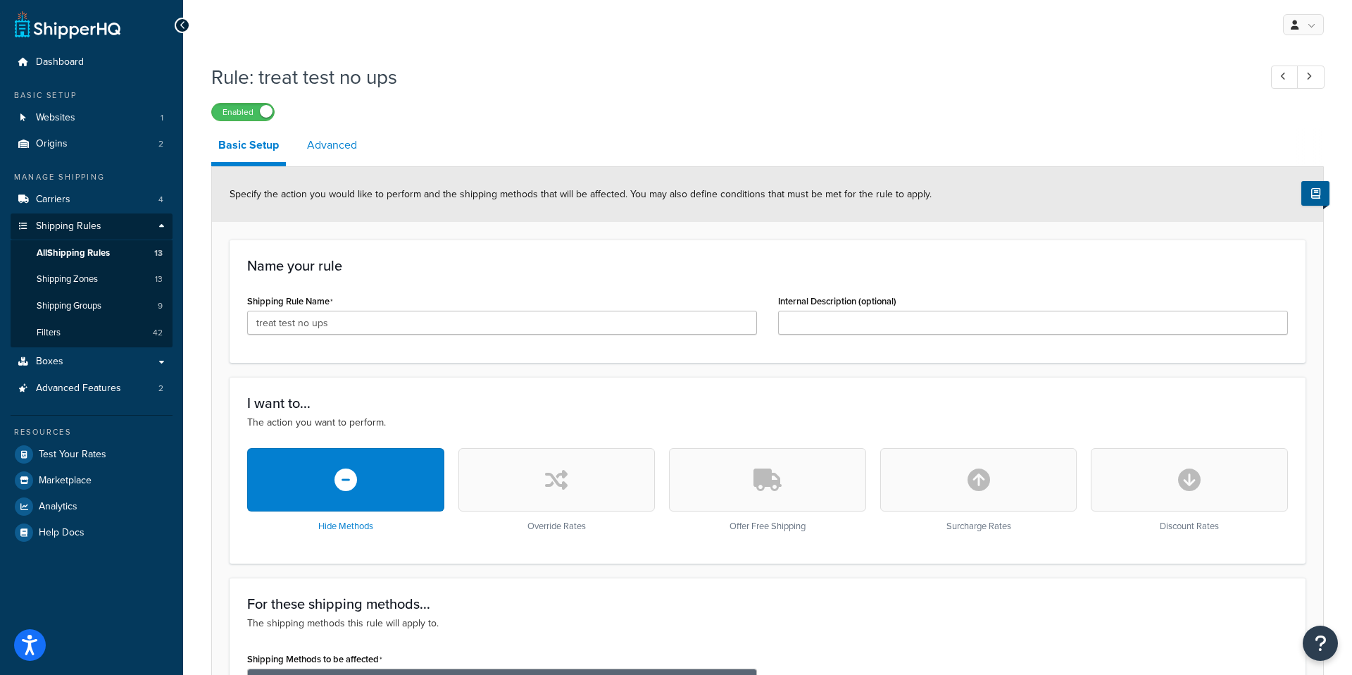
click at [337, 154] on link "Advanced" at bounding box center [332, 145] width 64 height 34
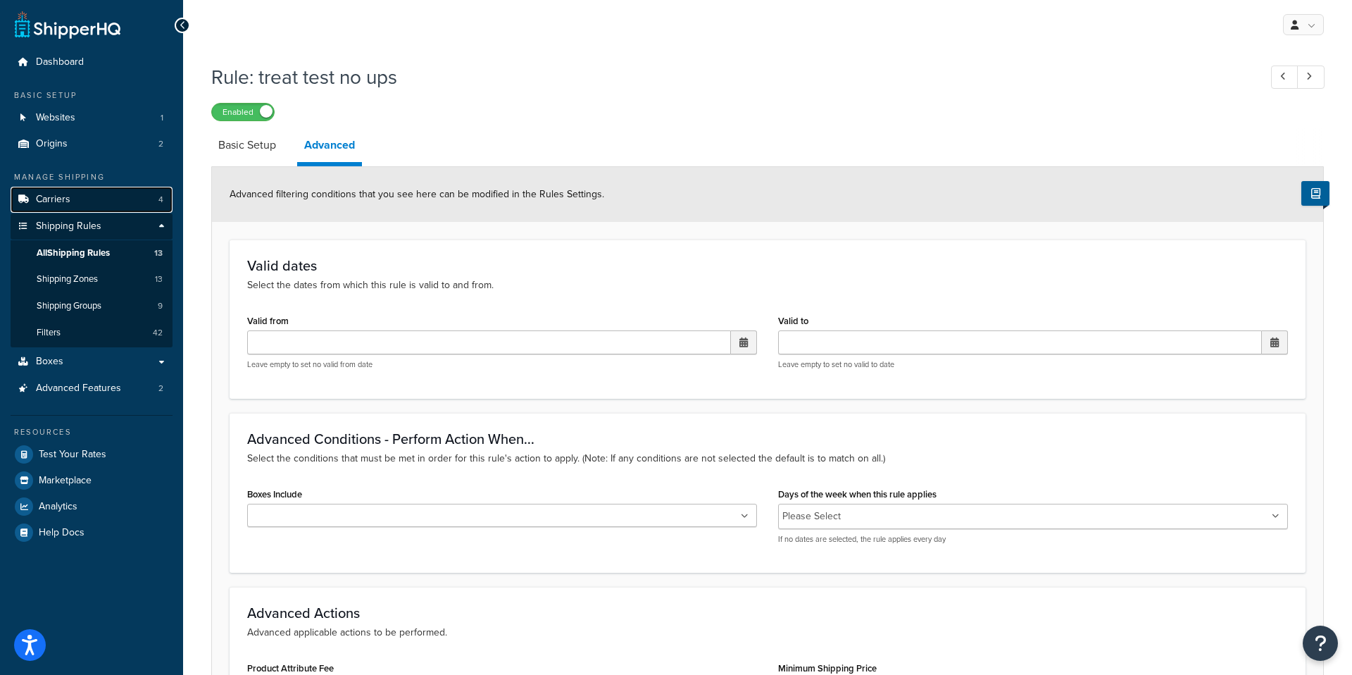
click at [80, 199] on link "Carriers 4" at bounding box center [92, 200] width 162 height 26
click at [261, 153] on link "Basic Setup" at bounding box center [247, 145] width 72 height 34
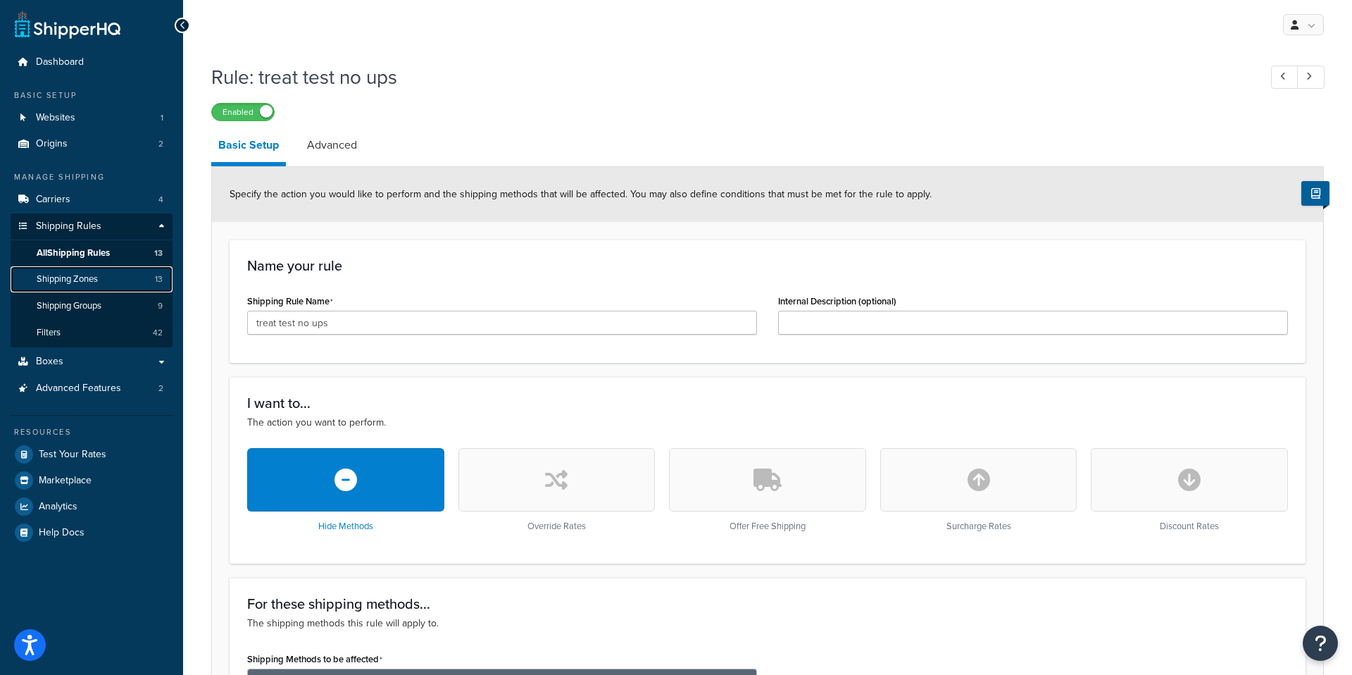
click at [82, 285] on span "Shipping Zones" at bounding box center [67, 279] width 61 height 12
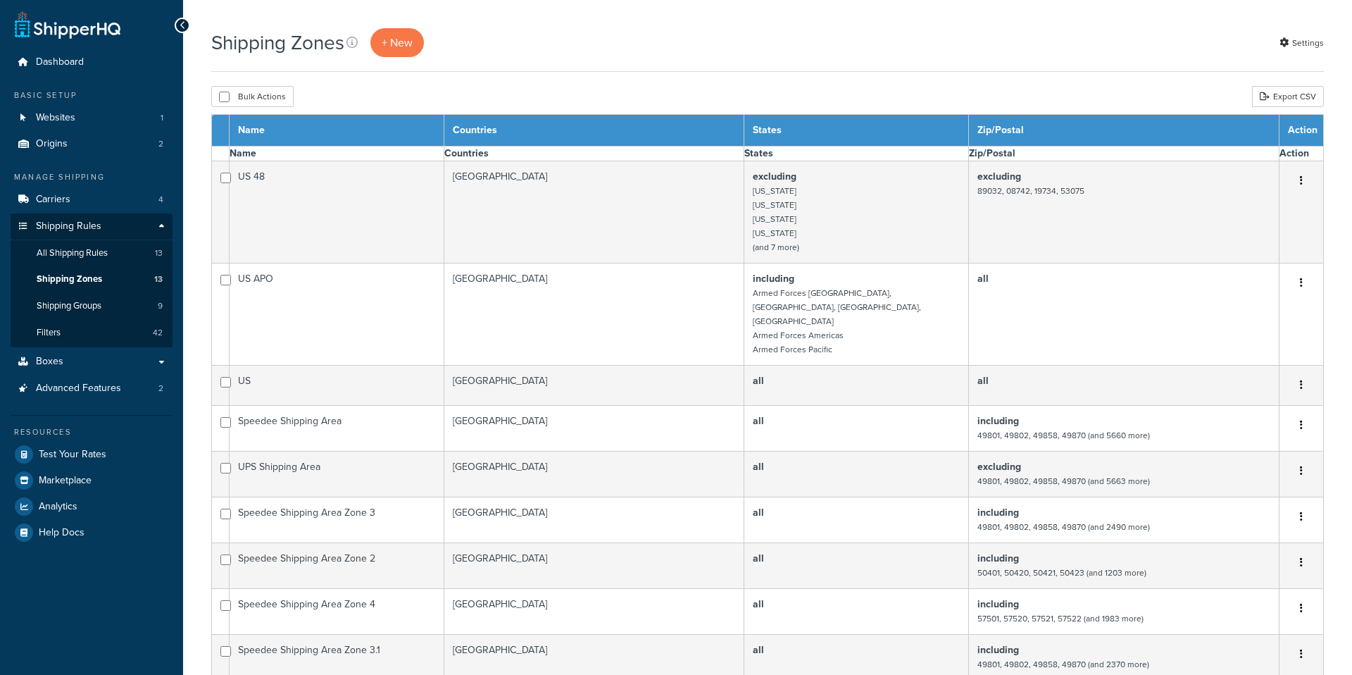
select select "15"
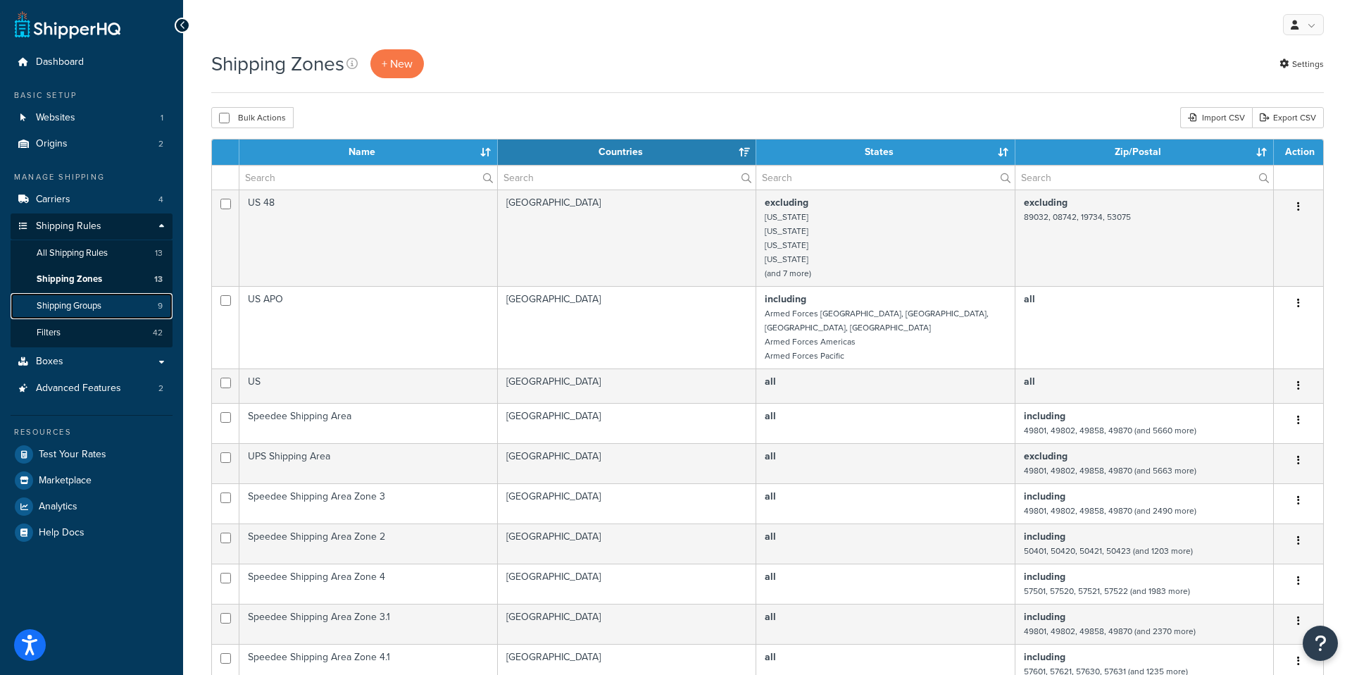
click at [90, 305] on span "Shipping Groups" at bounding box center [69, 306] width 65 height 12
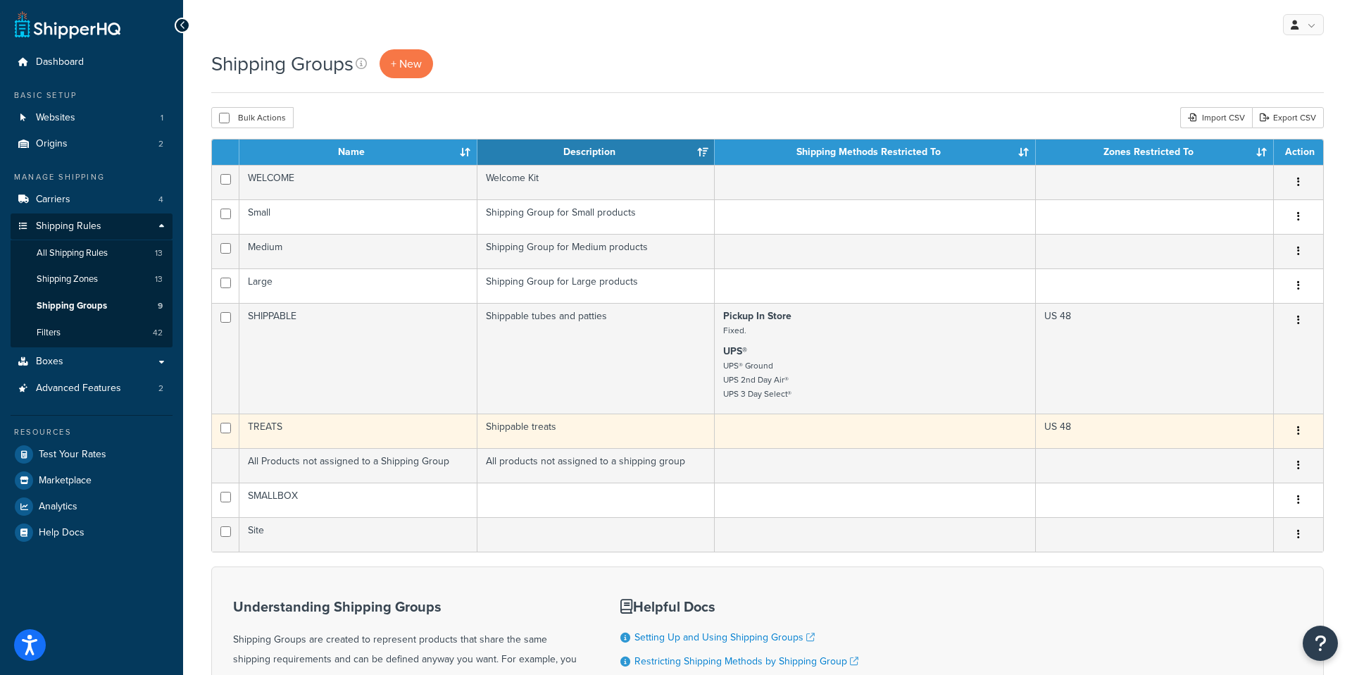
click at [580, 438] on td "Shippable treats" at bounding box center [596, 430] width 238 height 35
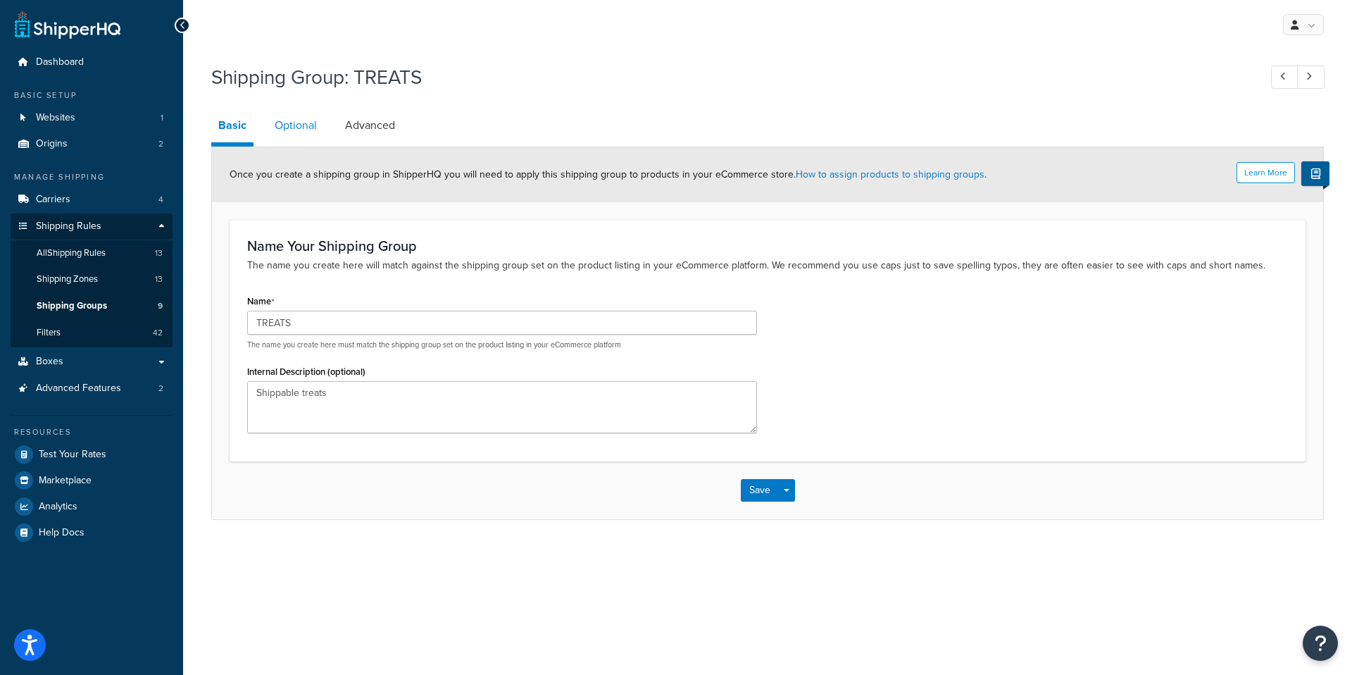
click at [299, 127] on link "Optional" at bounding box center [296, 125] width 56 height 34
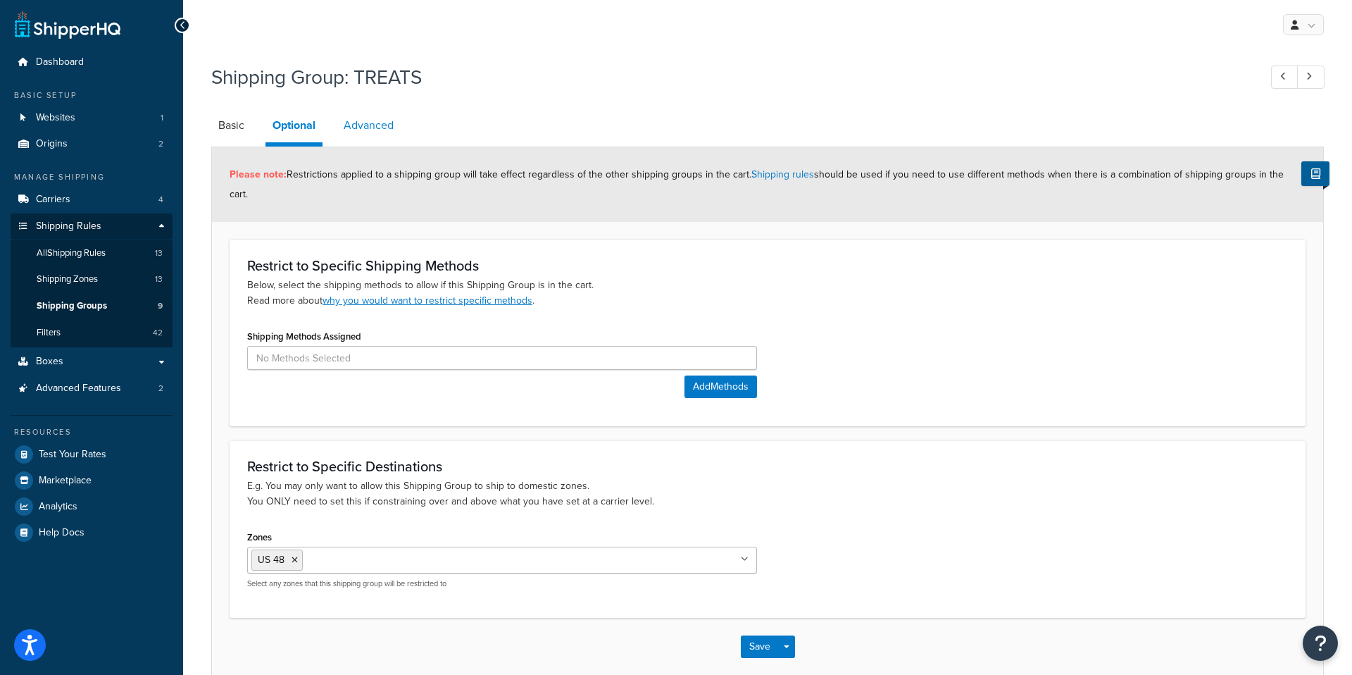
click at [356, 130] on link "Advanced" at bounding box center [369, 125] width 64 height 34
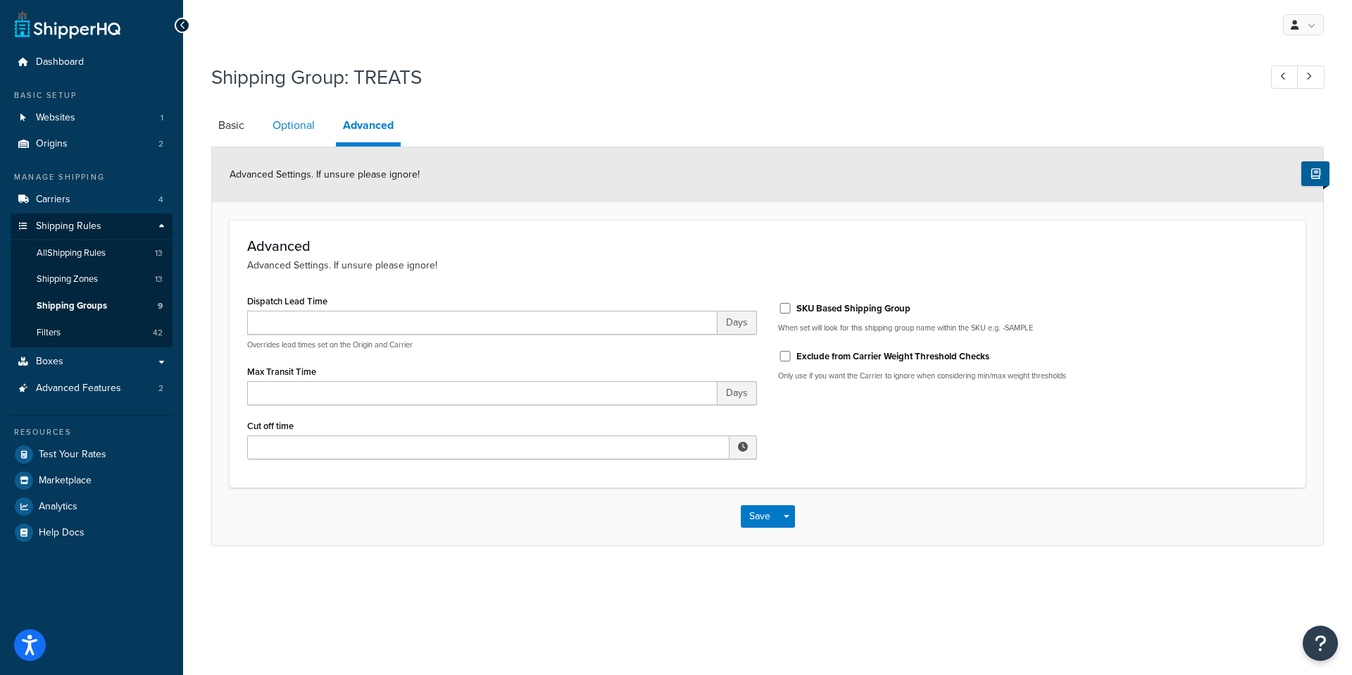
click at [300, 115] on link "Optional" at bounding box center [293, 125] width 56 height 34
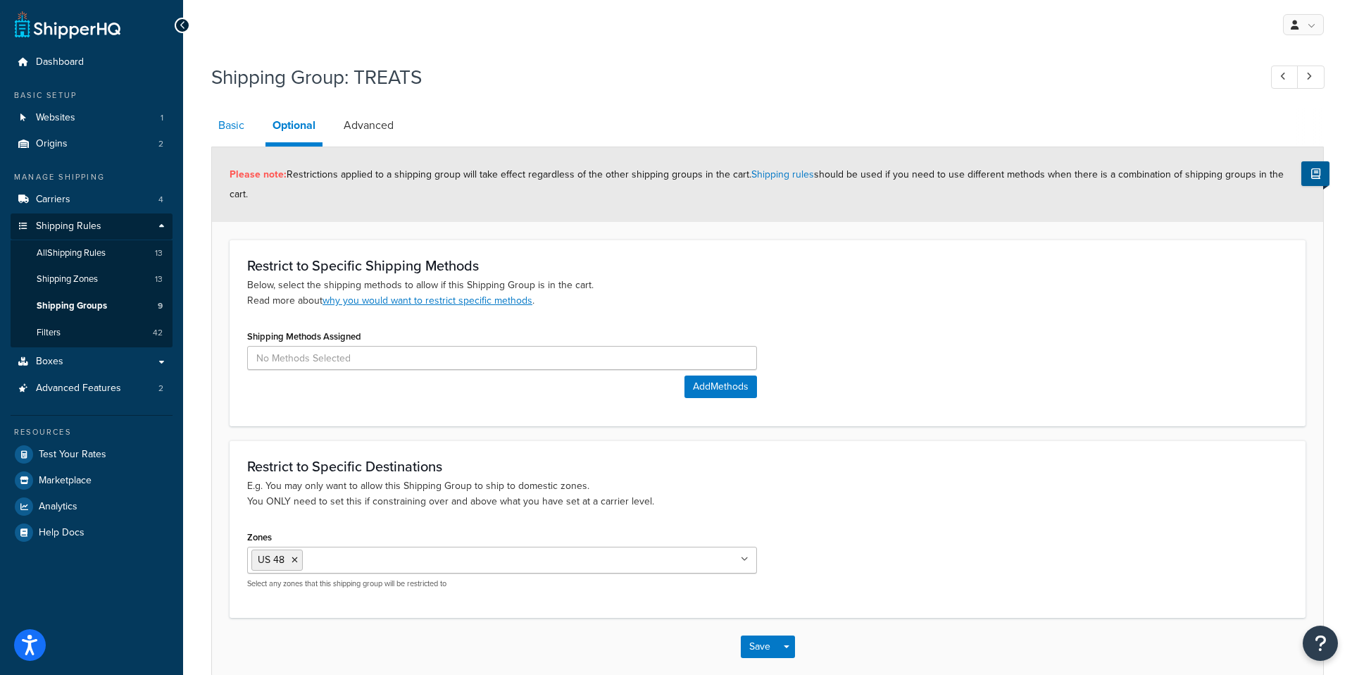
click at [222, 132] on link "Basic" at bounding box center [231, 125] width 40 height 34
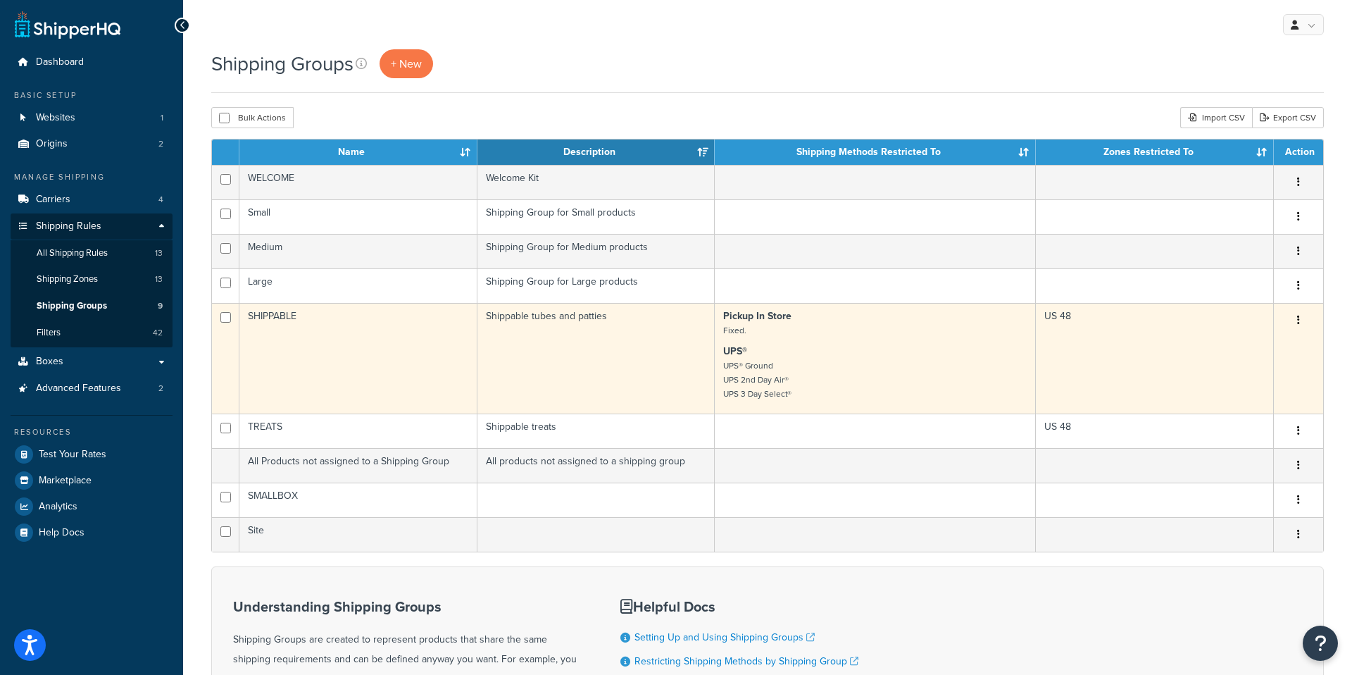
click at [370, 370] on td "SHIPPABLE" at bounding box center [358, 358] width 238 height 111
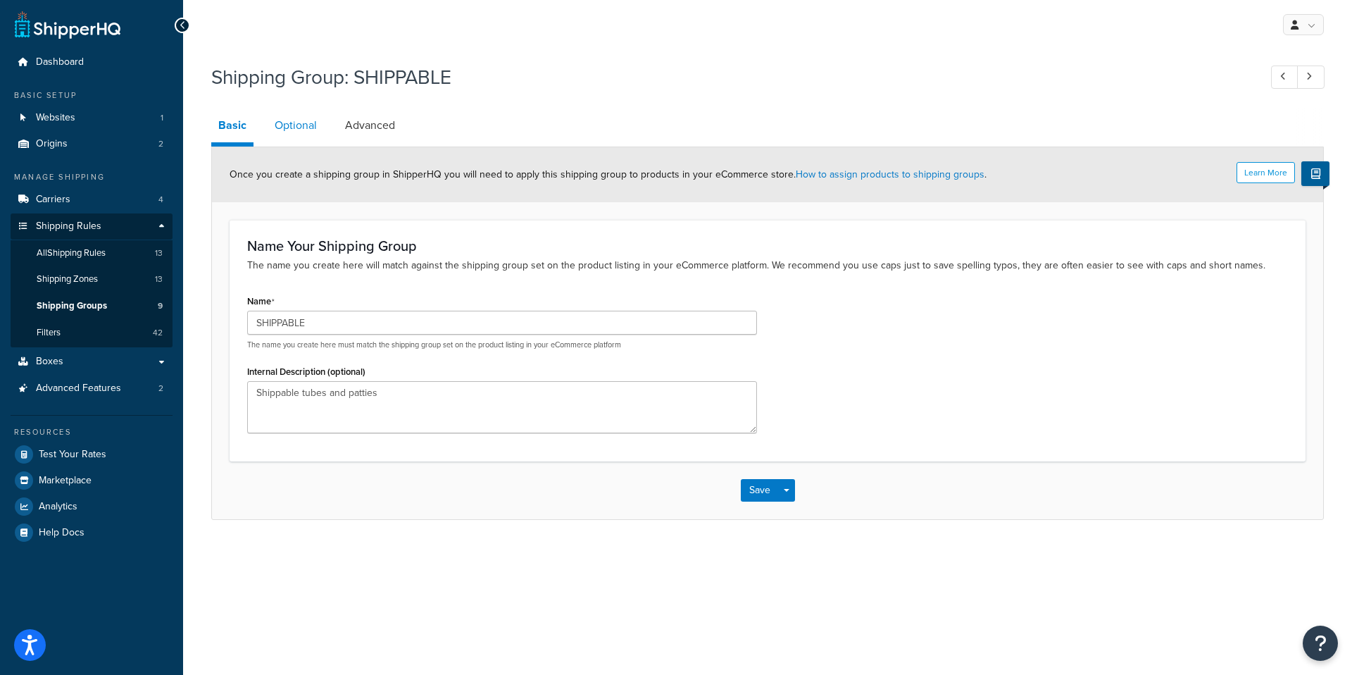
click at [294, 114] on link "Optional" at bounding box center [296, 125] width 56 height 34
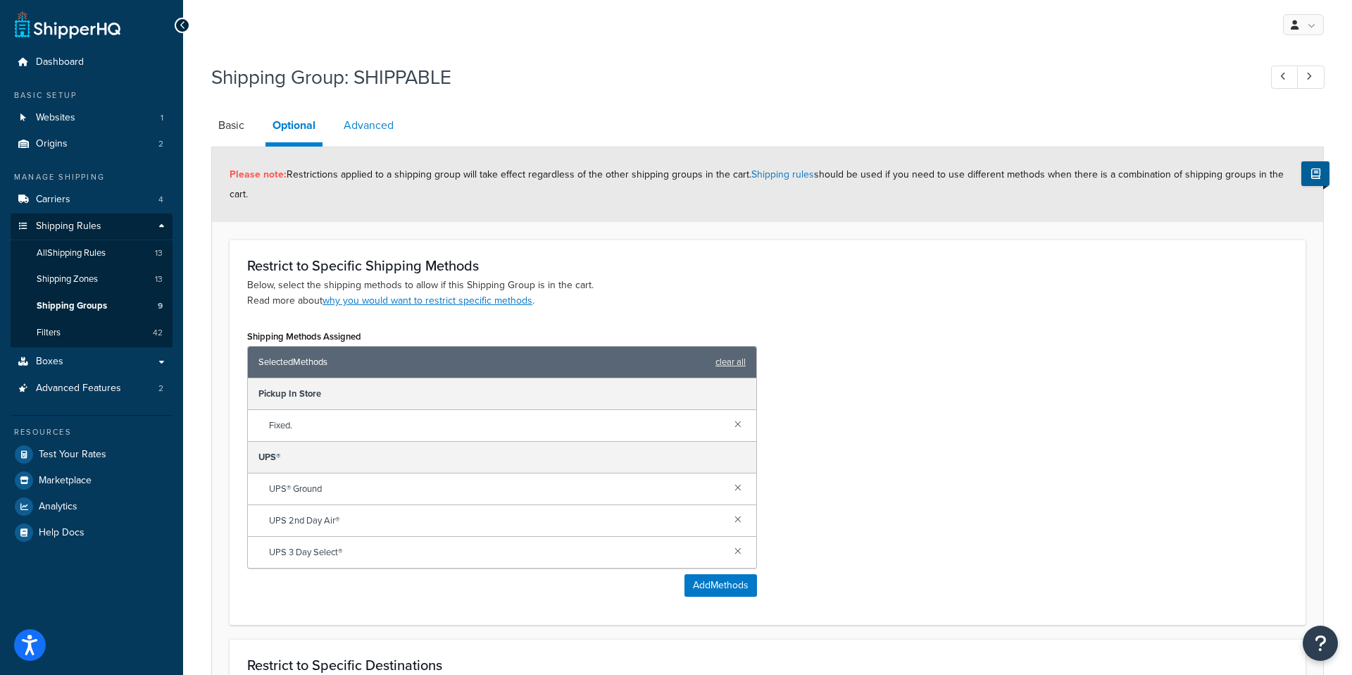
click at [381, 132] on link "Advanced" at bounding box center [369, 125] width 64 height 34
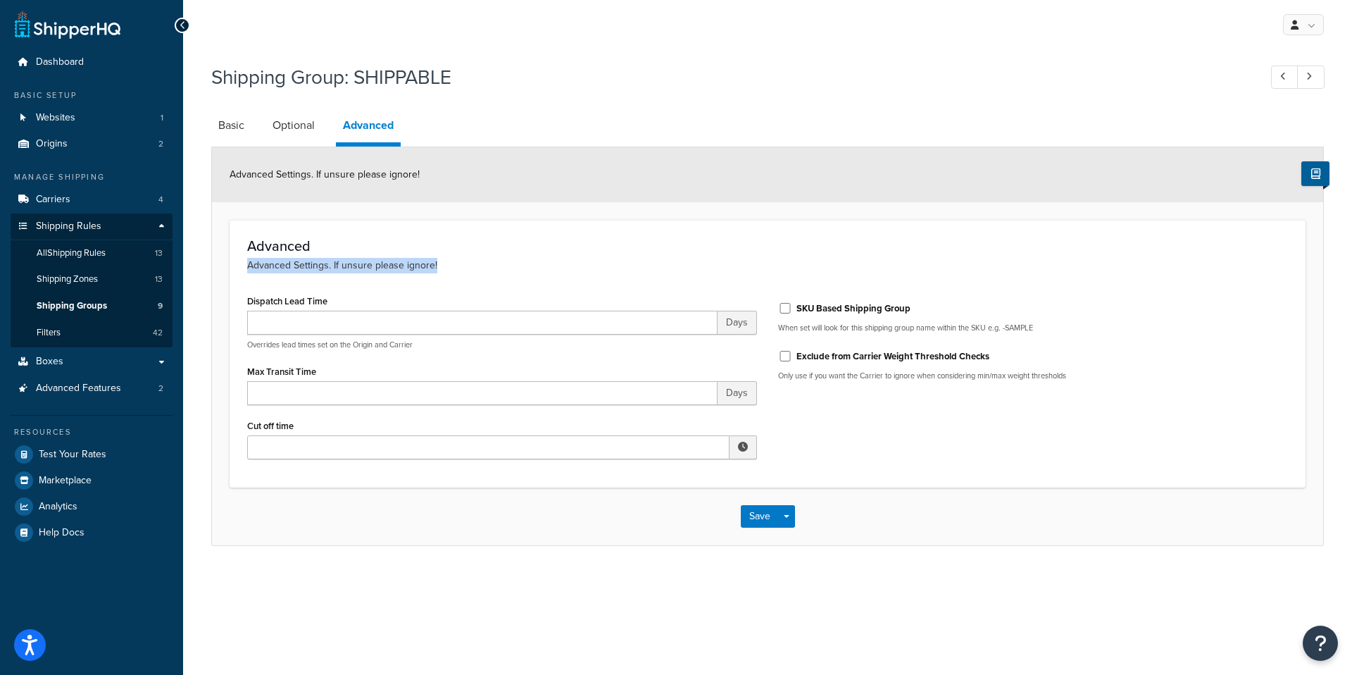
drag, startPoint x: 451, startPoint y: 270, endPoint x: 249, endPoint y: 271, distance: 202.8
click at [249, 271] on p "Advanced Settings. If unsure please ignore!" at bounding box center [767, 265] width 1041 height 15
click at [230, 132] on link "Basic" at bounding box center [231, 125] width 40 height 34
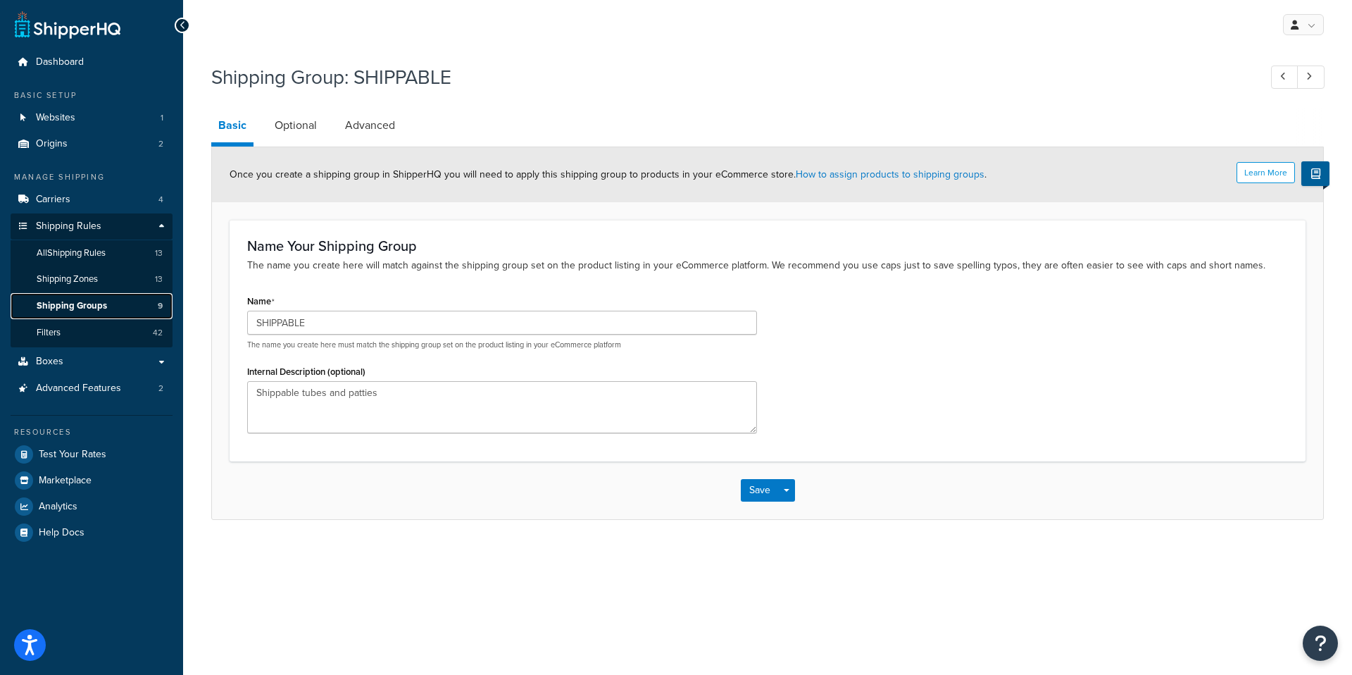
click at [89, 307] on span "Shipping Groups" at bounding box center [72, 306] width 70 height 12
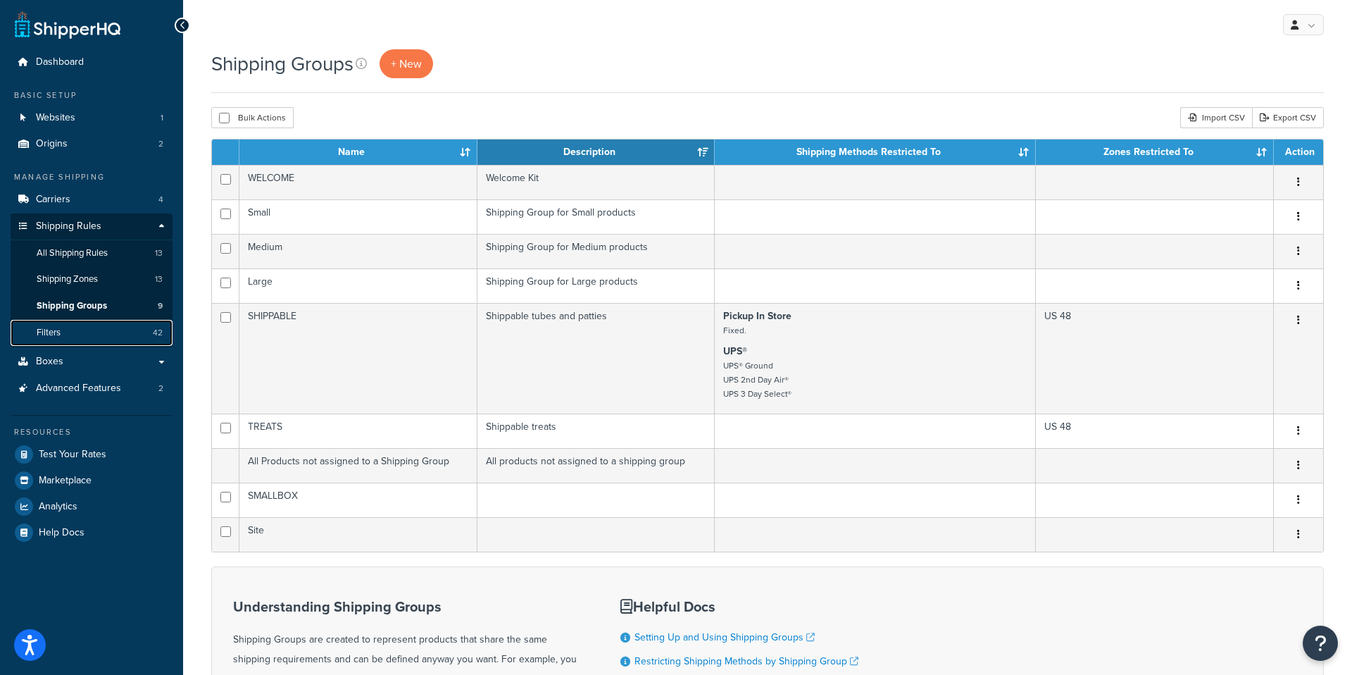
click at [84, 330] on link "Filters 42" at bounding box center [92, 333] width 162 height 26
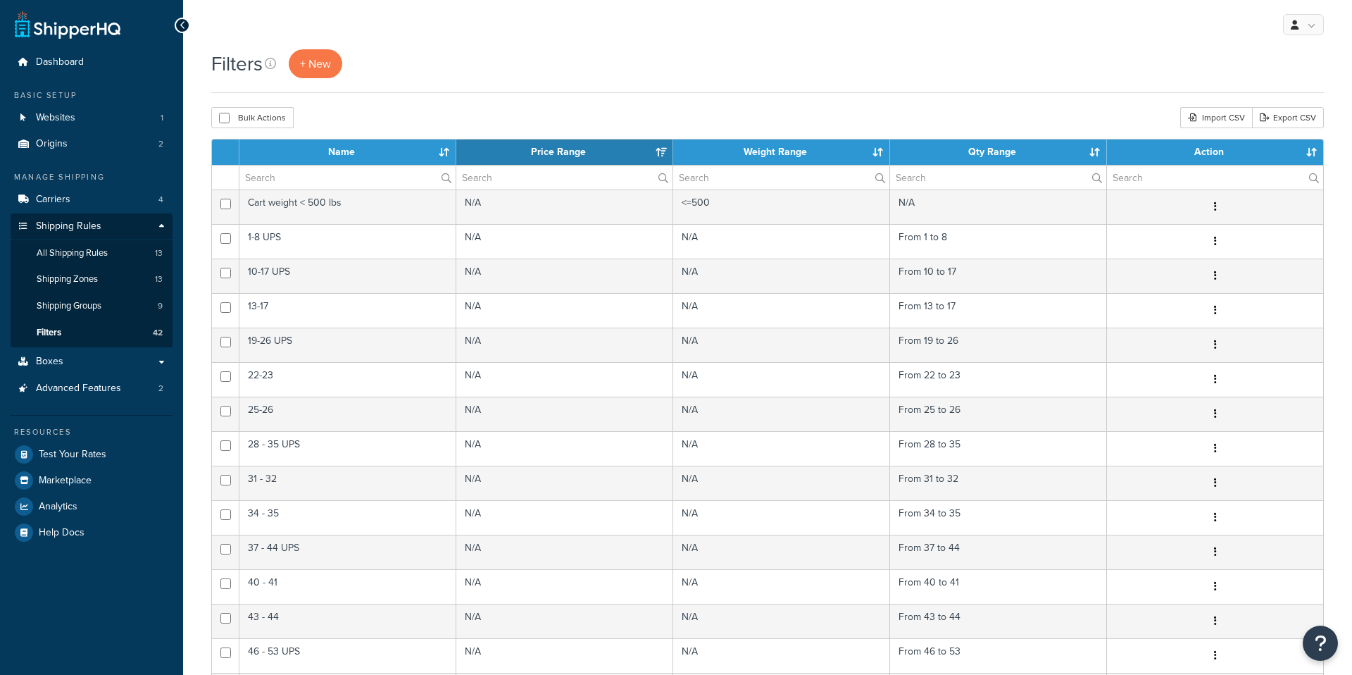
select select "15"
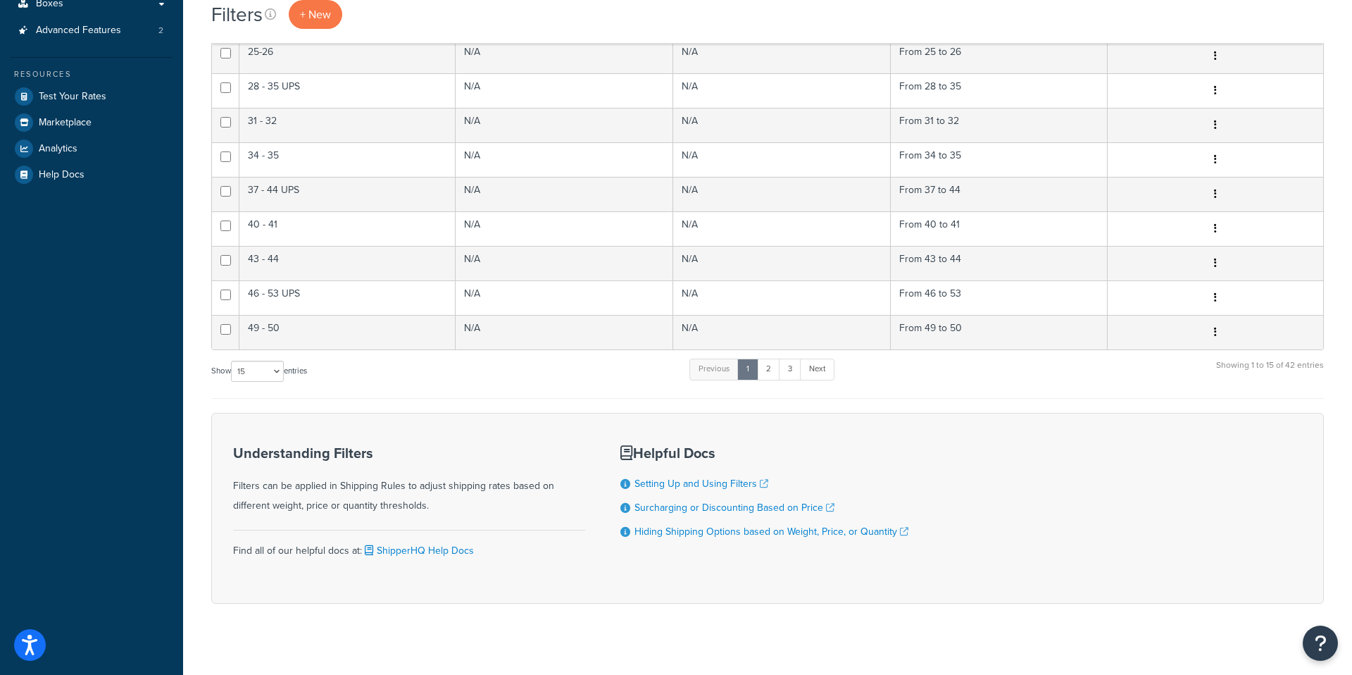
scroll to position [371, 0]
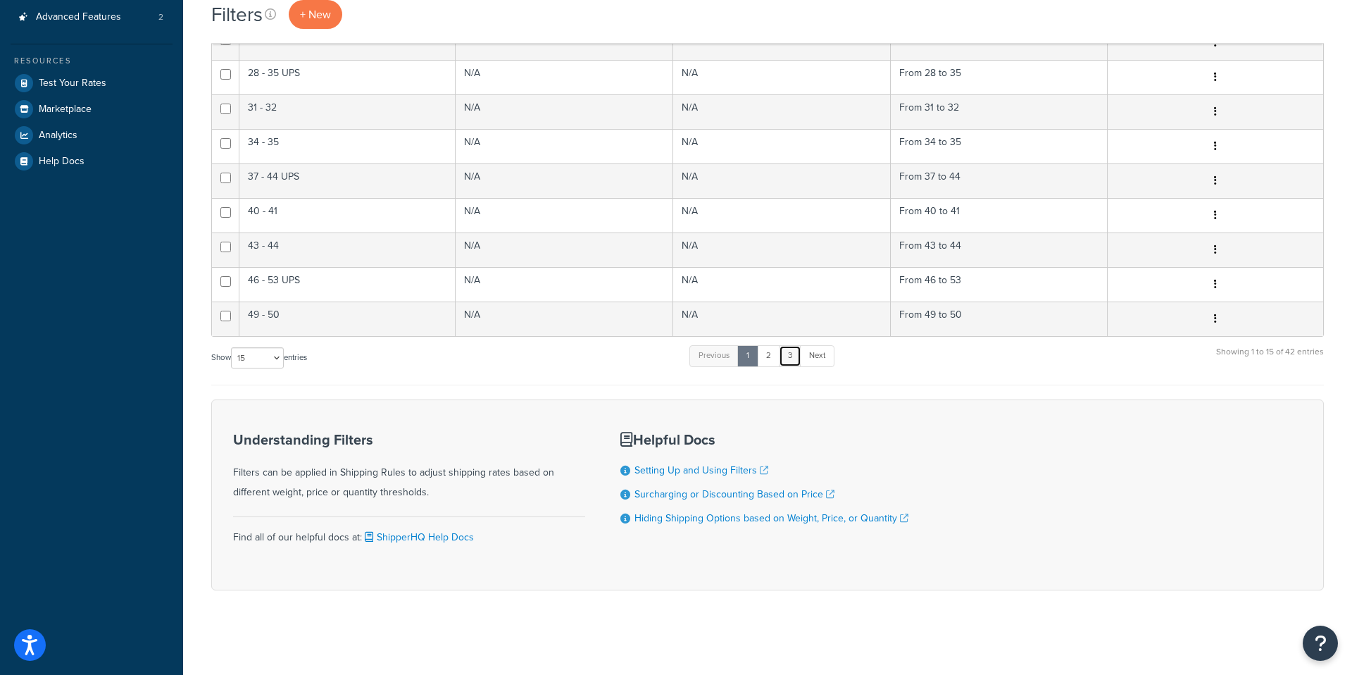
click at [789, 361] on link "3" at bounding box center [790, 355] width 23 height 21
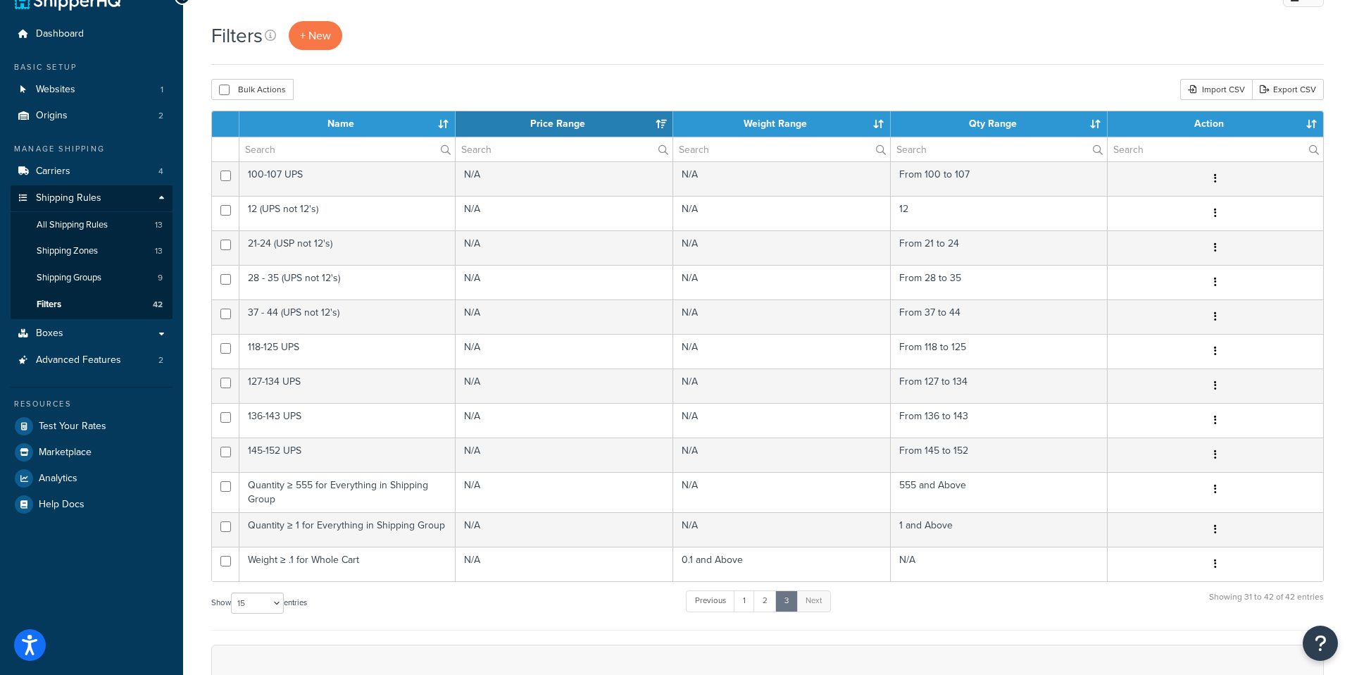
scroll to position [0, 0]
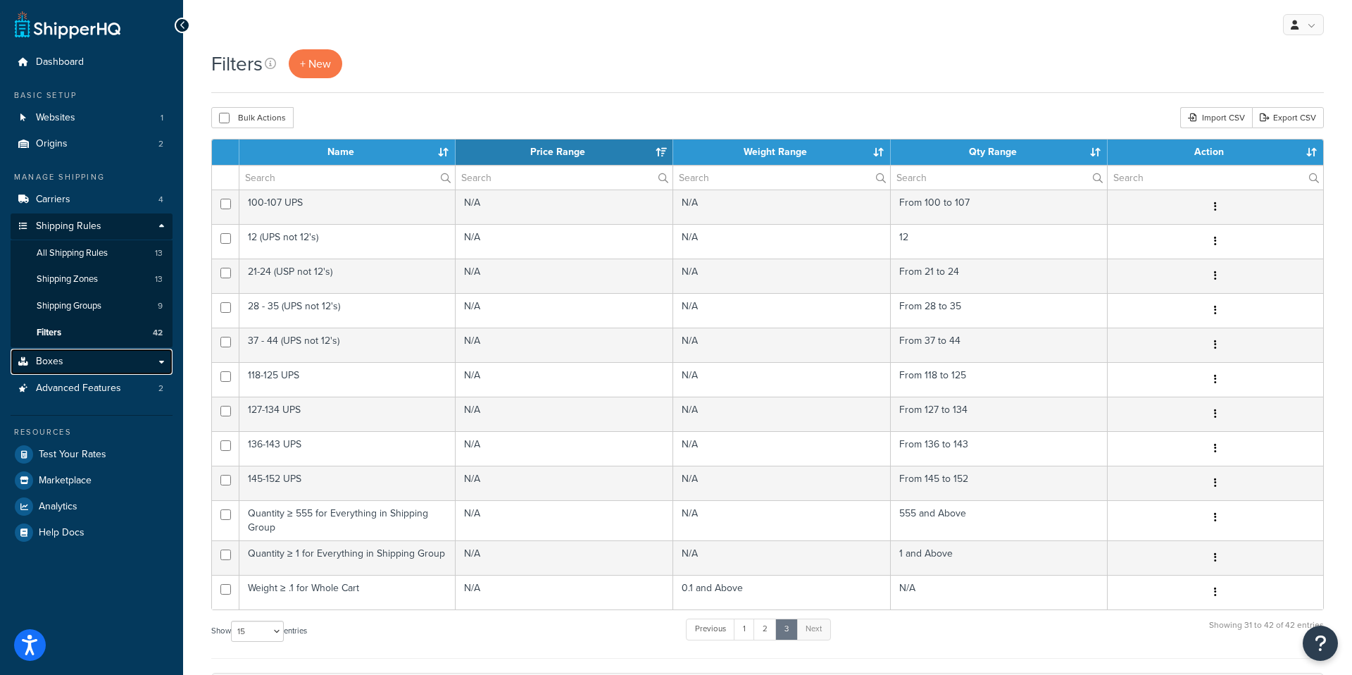
click at [85, 365] on link "Boxes" at bounding box center [92, 362] width 162 height 26
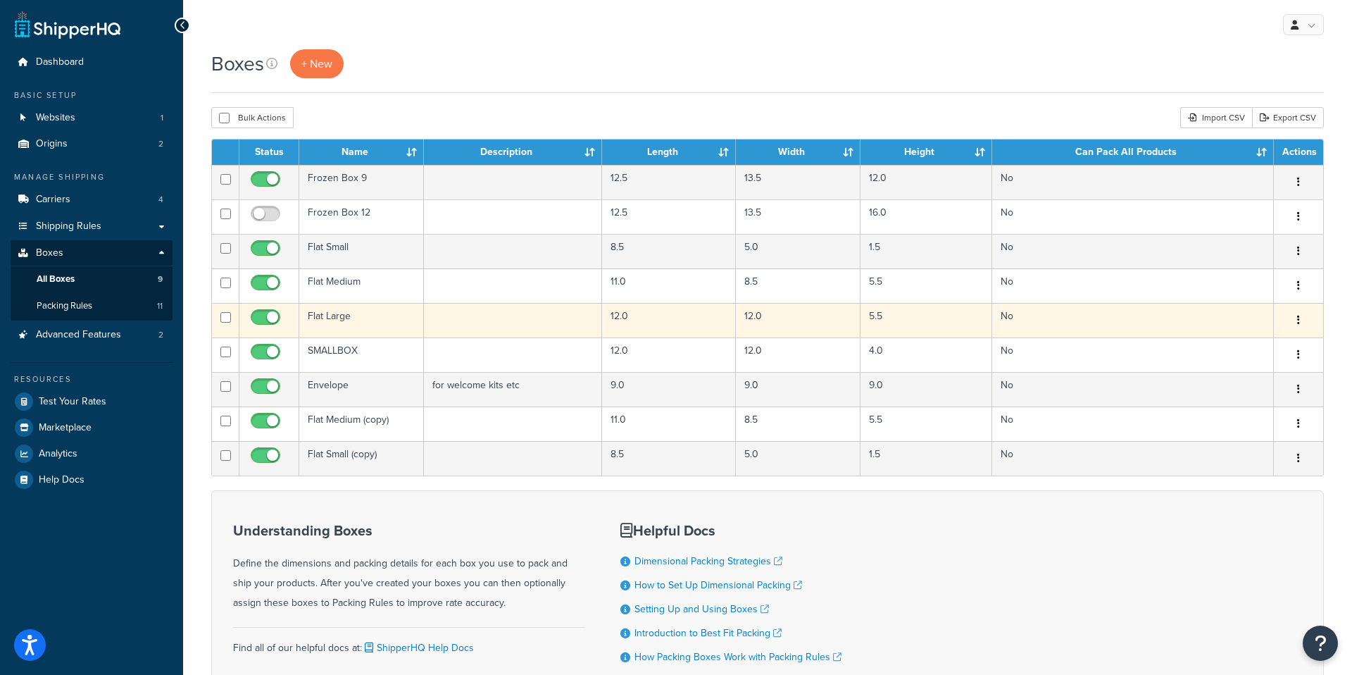
click at [393, 319] on td "Flat Large" at bounding box center [361, 320] width 125 height 35
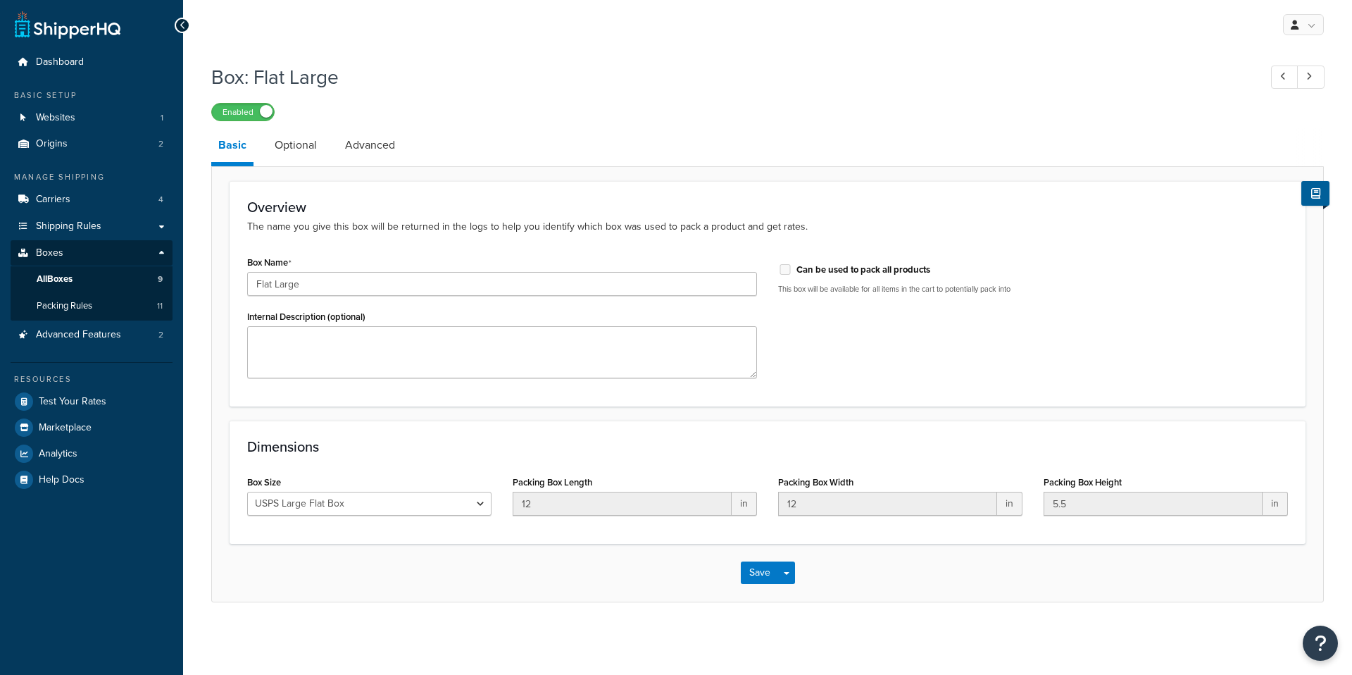
select select "usps_large"
click at [299, 146] on link "Optional" at bounding box center [296, 145] width 56 height 34
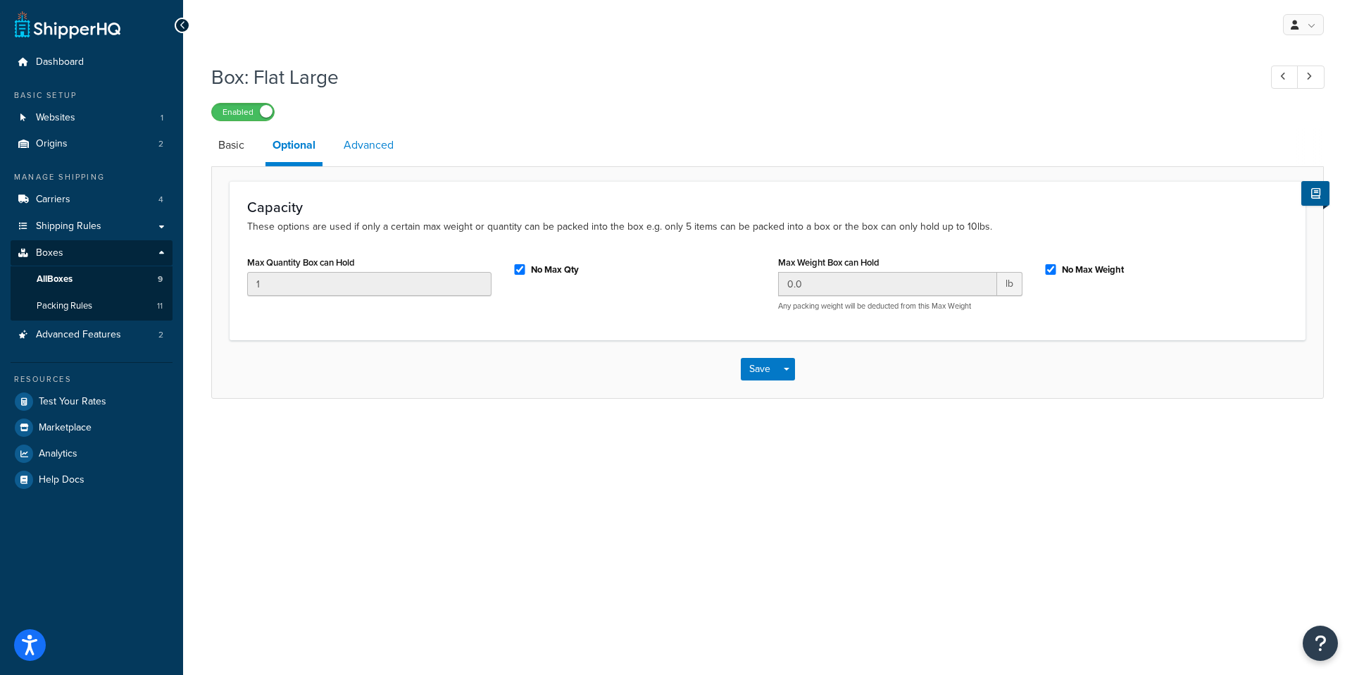
click at [356, 141] on link "Advanced" at bounding box center [369, 145] width 64 height 34
